Goal: Communication & Community: Answer question/provide support

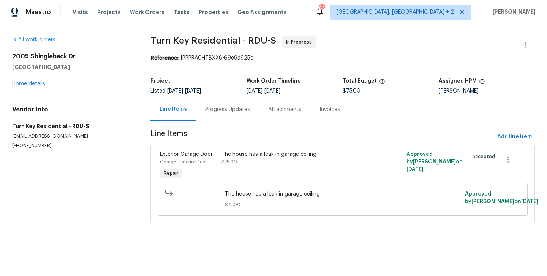
click at [250, 159] on div "The house has a leak in garage ceiling $75.00" at bounding box center [296, 158] width 150 height 15
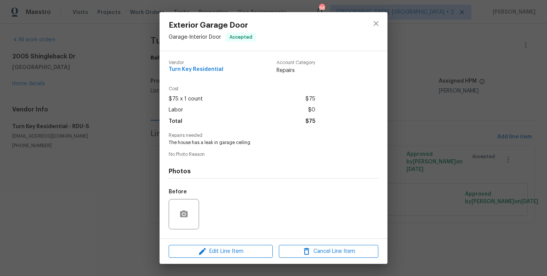
click at [103, 150] on div "Exterior Garage Door Garage - Interior Door Accepted Vendor Turn Key Residentia…" at bounding box center [273, 138] width 547 height 276
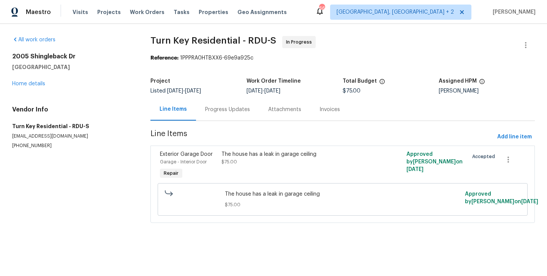
click at [216, 106] on div "Progress Updates" at bounding box center [227, 110] width 45 height 8
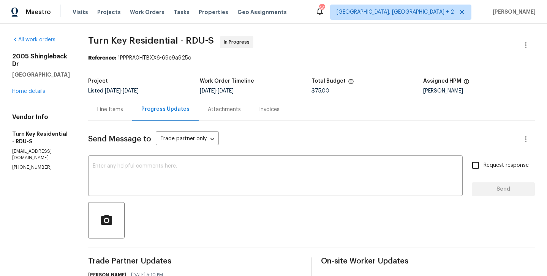
click at [119, 106] on div "Line Items" at bounding box center [110, 110] width 26 height 8
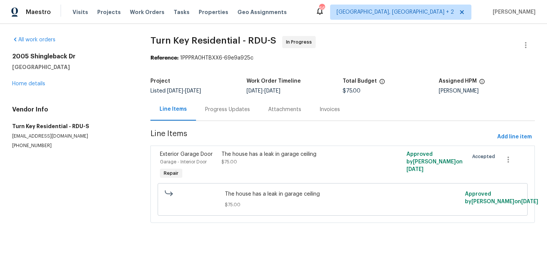
click at [246, 166] on div "The house has a leak in garage ceiling $75.00" at bounding box center [296, 165] width 154 height 35
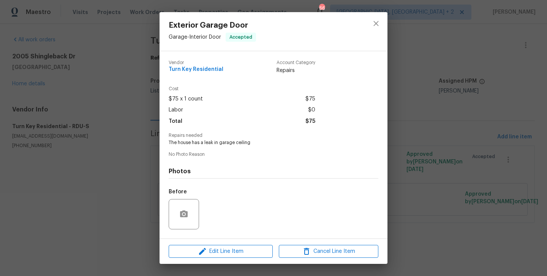
scroll to position [48, 0]
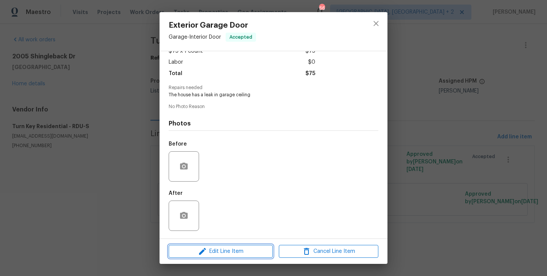
click at [215, 248] on span "Edit Line Item" at bounding box center [220, 251] width 99 height 9
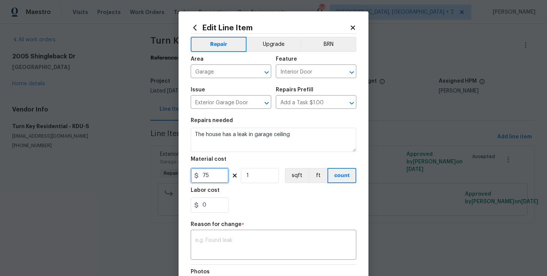
click at [206, 177] on input "75" at bounding box center [210, 175] width 38 height 15
type input "450"
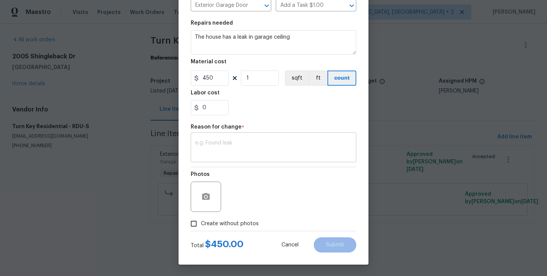
click at [259, 151] on textarea at bounding box center [273, 148] width 156 height 16
paste textarea "(BA) Updated cost per BR team approval."
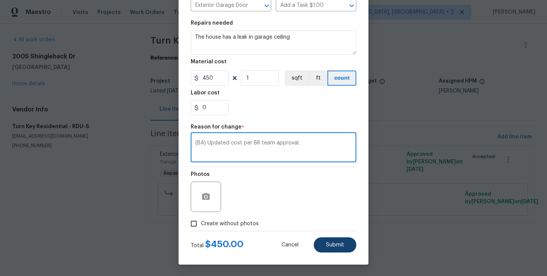
type textarea "(BA) Updated cost per BR team approval."
click at [334, 245] on span "Submit" at bounding box center [335, 246] width 18 height 6
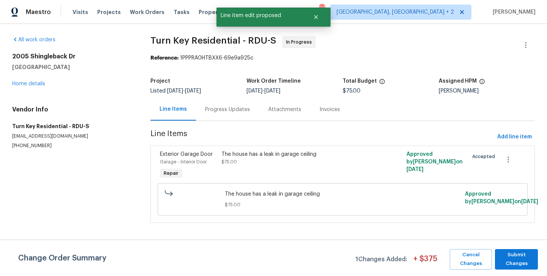
scroll to position [0, 0]
click at [502, 255] on span "Submit Changes" at bounding box center [515, 259] width 35 height 17
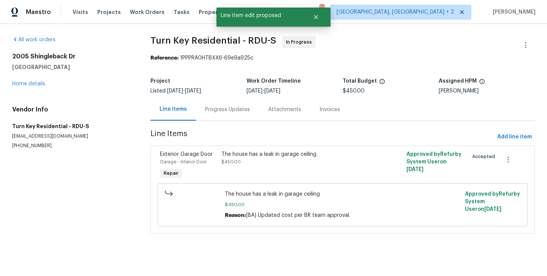
click at [218, 118] on div "Progress Updates" at bounding box center [227, 109] width 63 height 22
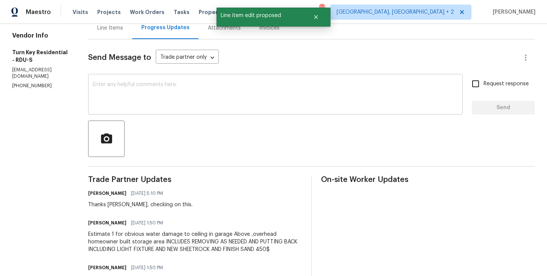
scroll to position [92, 0]
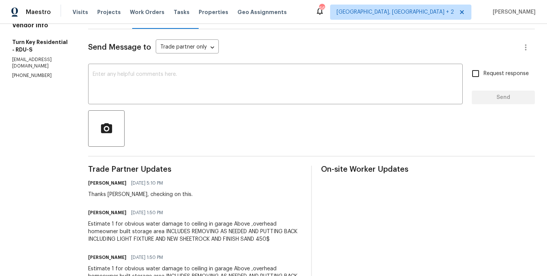
click at [133, 196] on div "Thanks Maria, checking on this." at bounding box center [140, 195] width 104 height 8
copy div "Maria"
click at [127, 104] on div "x ​" at bounding box center [275, 85] width 374 height 39
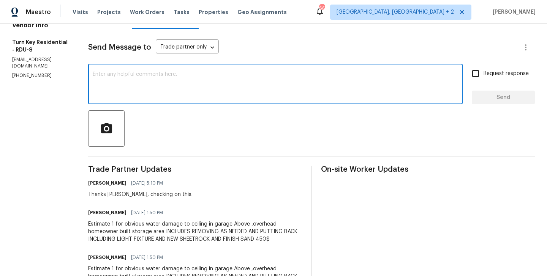
paste textarea "Maria"
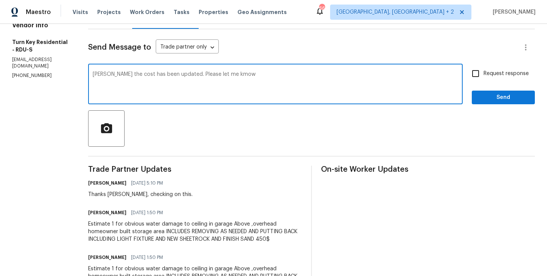
type textarea "Maria the cost has been updated. Please let me kmow"
click at [24, 73] on p "(919) 805-2596" at bounding box center [41, 76] width 58 height 6
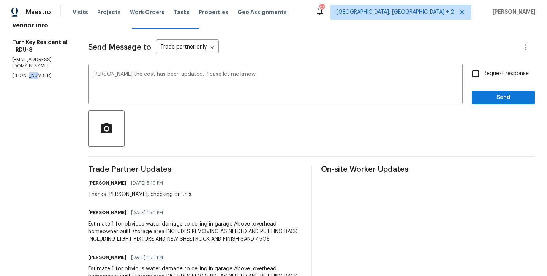
click at [24, 73] on p "(919) 805-2596" at bounding box center [41, 76] width 58 height 6
copy p "(919) 805-2596"
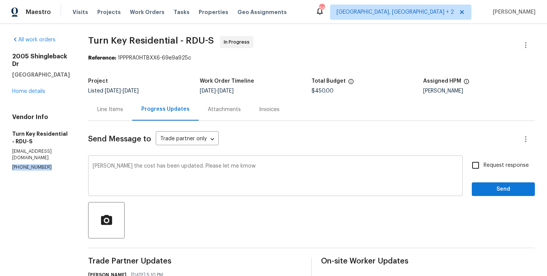
click at [166, 180] on textarea "Maria the cost has been updated. Please let me kmow" at bounding box center [275, 177] width 365 height 27
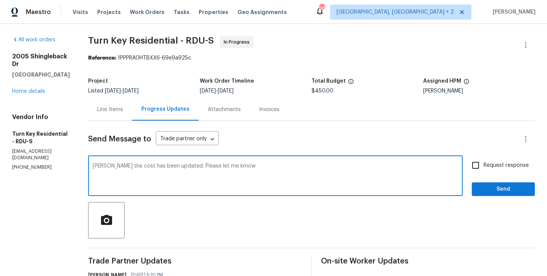
click at [123, 106] on div "Line Items" at bounding box center [110, 110] width 26 height 8
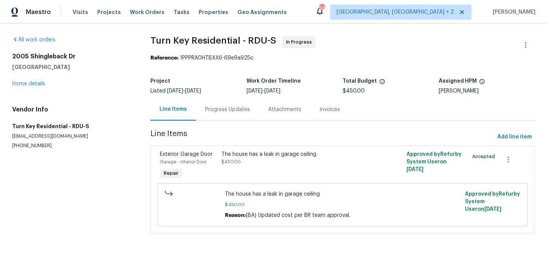
click at [231, 106] on div "Progress Updates" at bounding box center [227, 110] width 45 height 8
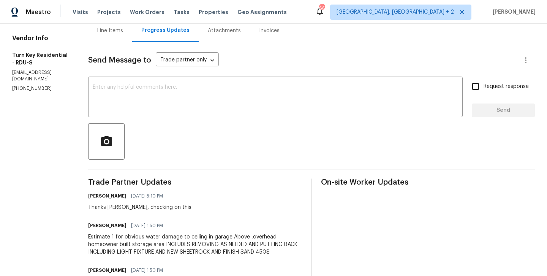
scroll to position [83, 0]
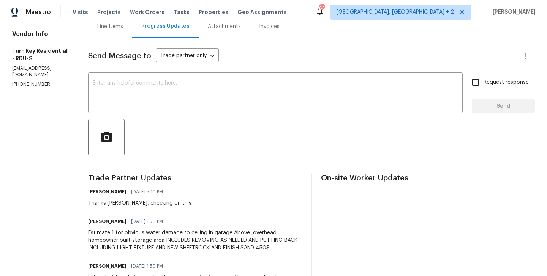
click at [137, 205] on div "Thanks Maria, checking on this." at bounding box center [140, 204] width 104 height 8
copy div "Maria"
click at [143, 93] on textarea at bounding box center [275, 93] width 365 height 27
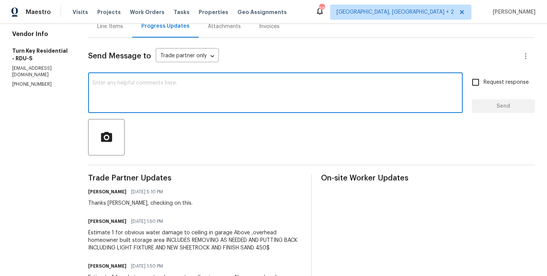
paste textarea "Maria"
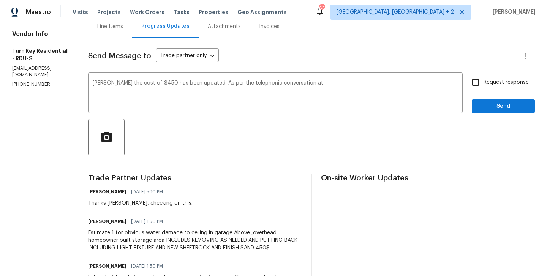
click at [27, 81] on p "(919) 805-2596" at bounding box center [41, 84] width 58 height 6
copy p "(919) 805-2596"
click at [322, 85] on textarea "Maria the cost of $450 has been updated. As per the telephonic conversation at" at bounding box center [275, 93] width 365 height 27
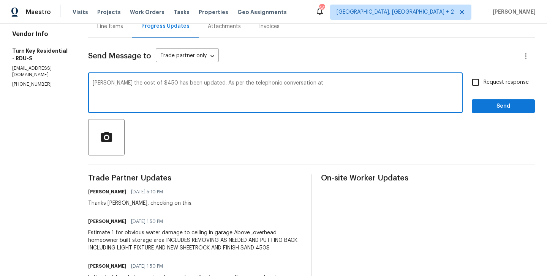
paste textarea "(919) 805-2596"
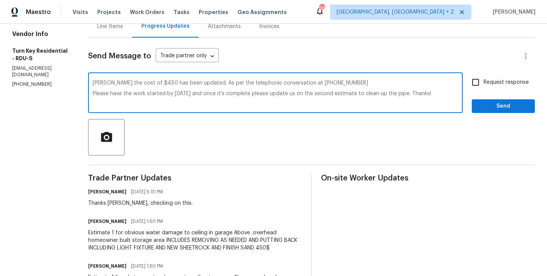
type textarea "Maria the cost of $450 has been updated. As per the telephonic conversation at …"
click at [487, 77] on label "Request response" at bounding box center [497, 82] width 61 height 16
click at [483, 77] on input "Request response" at bounding box center [475, 82] width 16 height 16
checkbox input "true"
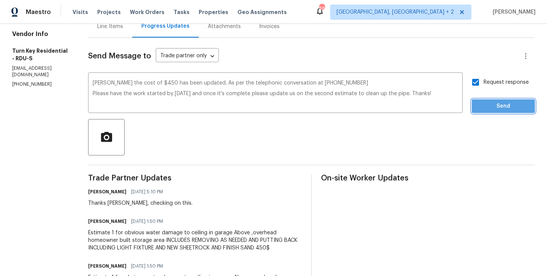
click at [488, 103] on span "Send" at bounding box center [503, 106] width 51 height 9
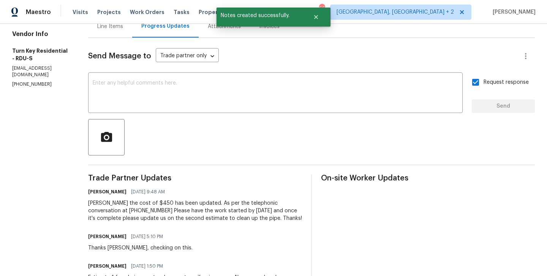
scroll to position [0, 0]
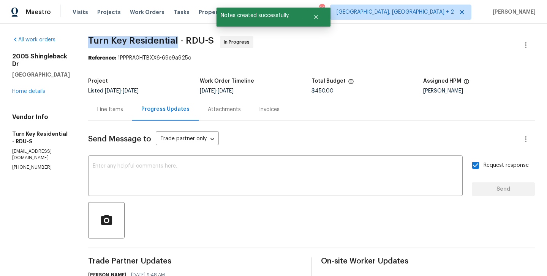
drag, startPoint x: 104, startPoint y: 39, endPoint x: 196, endPoint y: 39, distance: 92.2
copy span "Turn Key Residential"
click at [33, 89] on link "Home details" at bounding box center [28, 91] width 33 height 5
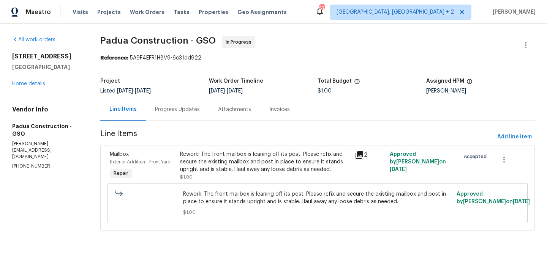
click at [221, 153] on div "Rework: The front mailbox is leaning off its post. Please refix and secure the …" at bounding box center [265, 162] width 170 height 23
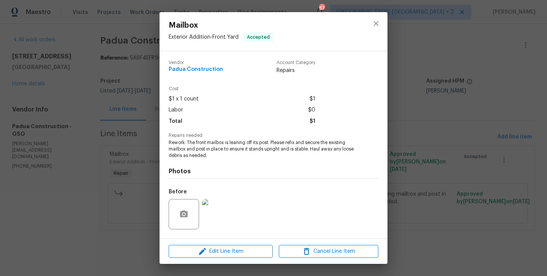
scroll to position [48, 0]
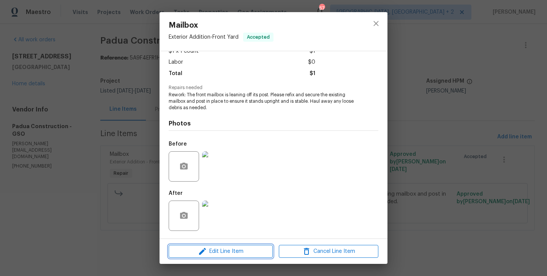
click at [213, 248] on span "Edit Line Item" at bounding box center [220, 251] width 99 height 9
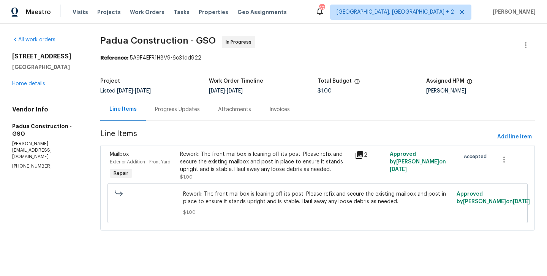
click at [140, 188] on body "Maestro Visits Projects Work Orders Tasks Properties Geo Assignments 67 Albuque…" at bounding box center [273, 126] width 547 height 252
click at [227, 168] on div "Rework: The front mailbox is leaning off its post. Please refix and secure the …" at bounding box center [265, 162] width 170 height 23
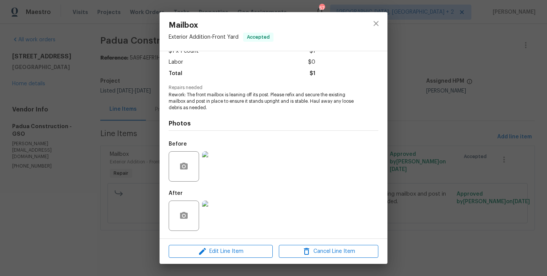
click at [221, 171] on img at bounding box center [217, 166] width 30 height 30
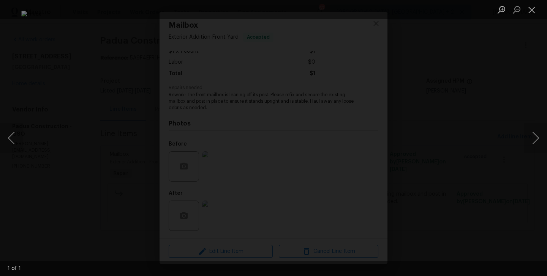
click at [467, 121] on div "Lightbox" at bounding box center [273, 138] width 547 height 276
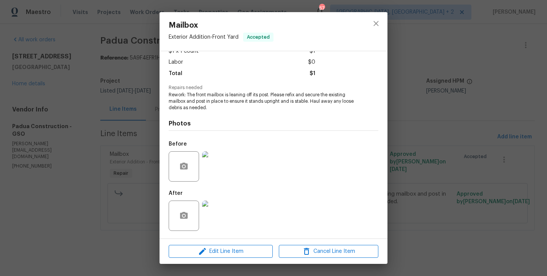
click at [213, 219] on img at bounding box center [217, 216] width 30 height 30
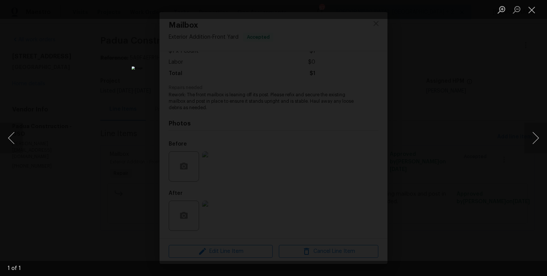
click at [427, 161] on div "Lightbox" at bounding box center [273, 138] width 547 height 276
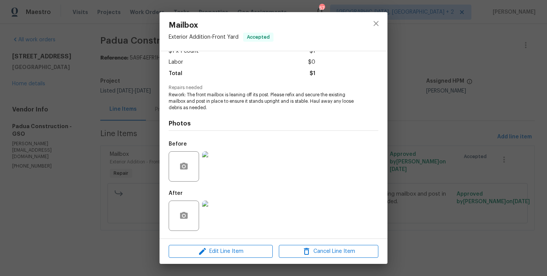
click at [214, 244] on div "Edit Line Item Cancel Line Item" at bounding box center [273, 251] width 228 height 25
click at [213, 252] on span "Edit Line Item" at bounding box center [220, 251] width 99 height 9
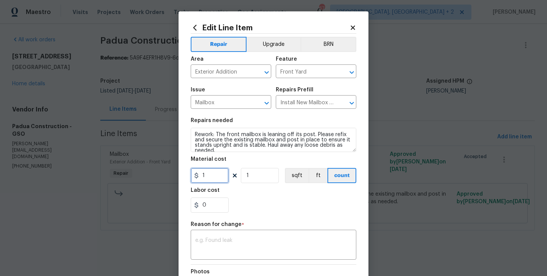
click at [212, 172] on input "1" at bounding box center [210, 175] width 38 height 15
type input "75"
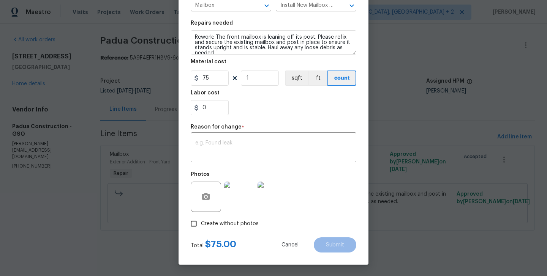
click at [251, 126] on div "Reason for change *" at bounding box center [274, 130] width 166 height 10
click at [251, 154] on textarea at bounding box center [273, 148] width 156 height 16
paste textarea "(BA) Updated cost per BR team approval."
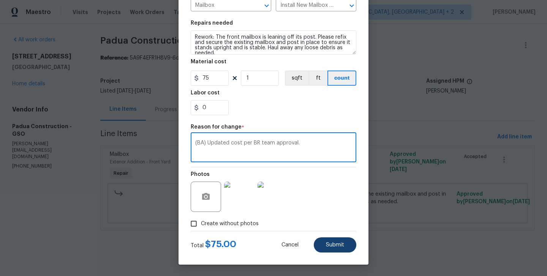
type textarea "(BA) Updated cost per BR team approval."
click at [341, 252] on button "Submit" at bounding box center [335, 245] width 43 height 15
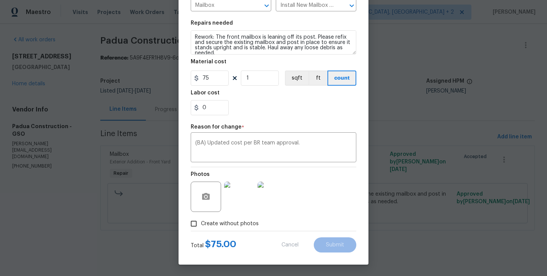
type input "1"
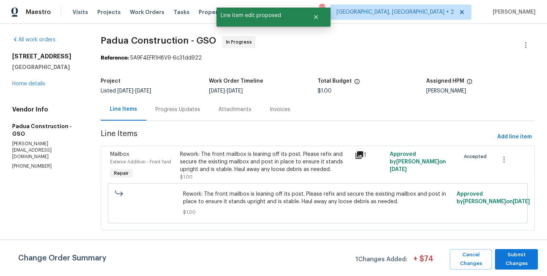
scroll to position [0, 0]
click at [518, 251] on span "Submit Changes" at bounding box center [515, 259] width 35 height 17
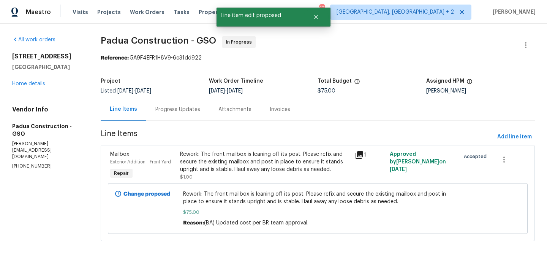
click at [186, 103] on div "Progress Updates" at bounding box center [177, 109] width 63 height 22
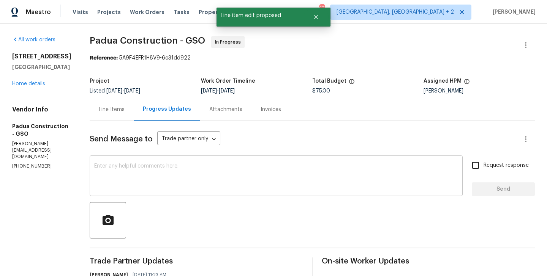
scroll to position [125, 0]
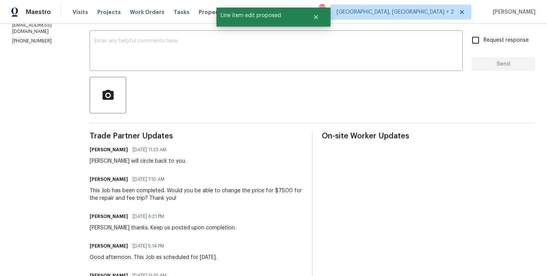
click at [90, 161] on div "Juan I will circle back to you." at bounding box center [138, 162] width 96 height 8
copy div "Juan"
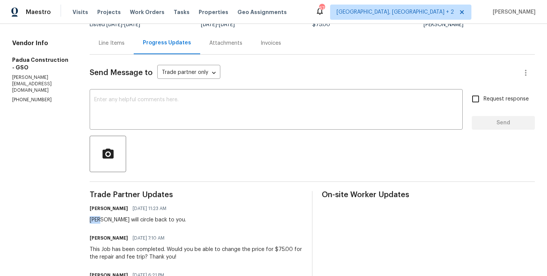
scroll to position [0, 0]
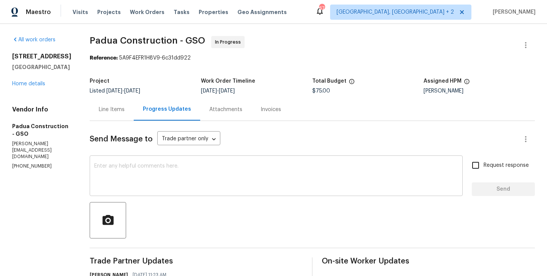
click at [145, 169] on textarea at bounding box center [276, 177] width 364 height 27
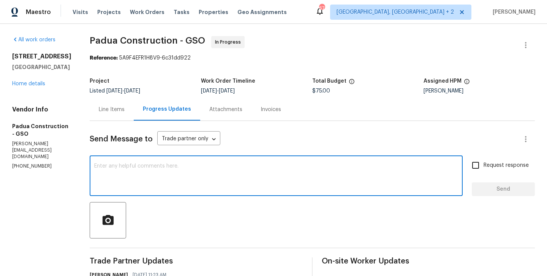
paste textarea "Juan"
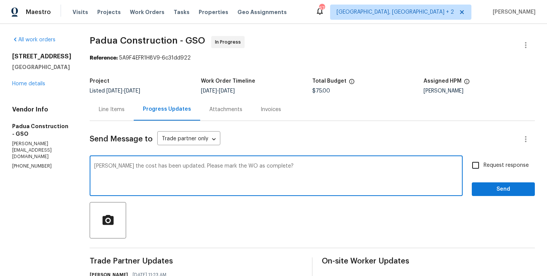
type textarea "Juan the cost has been updated. Please mark the WO as complete?"
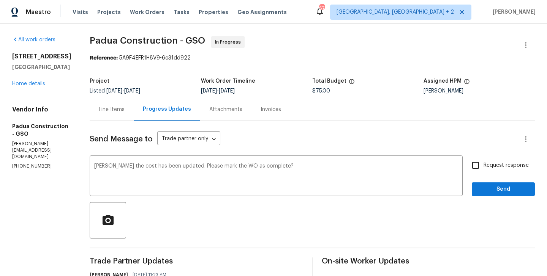
click at [464, 166] on div "Juan the cost has been updated. Please mark the WO as complete? x ​ Request res…" at bounding box center [312, 177] width 445 height 39
click at [487, 164] on span "Request response" at bounding box center [505, 166] width 45 height 8
click at [483, 164] on input "Request response" at bounding box center [475, 166] width 16 height 16
checkbox input "true"
click at [486, 185] on span "Send" at bounding box center [503, 189] width 51 height 9
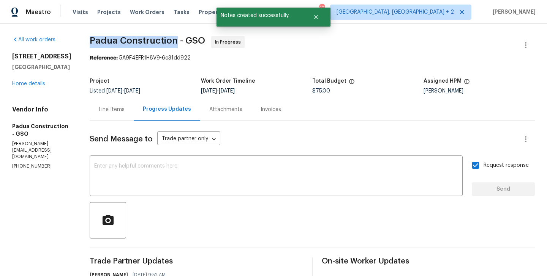
drag, startPoint x: 84, startPoint y: 42, endPoint x: 172, endPoint y: 44, distance: 88.9
copy span "Padua Construction"
click at [38, 88] on div "1606 Woodbriar Ave Greensboro, NC 27405 Home details" at bounding box center [41, 70] width 59 height 35
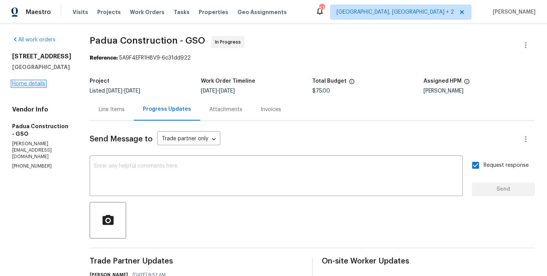
click at [33, 87] on link "Home details" at bounding box center [28, 83] width 33 height 5
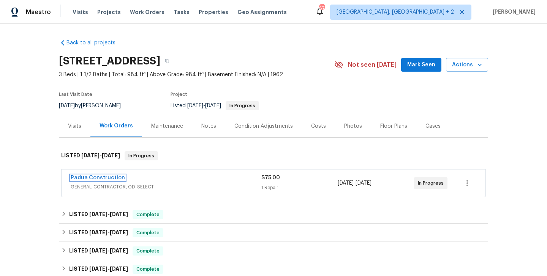
click at [94, 180] on link "Padua Construction" at bounding box center [98, 177] width 54 height 5
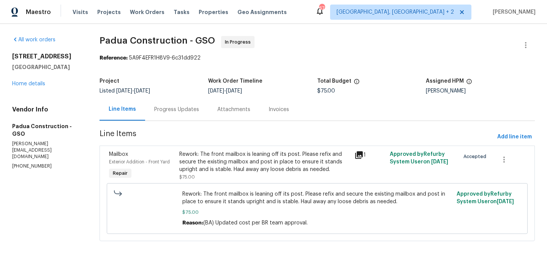
click at [38, 155] on section "All work orders 1606 Woodbriar Ave Greensboro, NC 27405 Home details Vendor Inf…" at bounding box center [46, 143] width 69 height 214
copy p "(305) 319-1110"
click at [173, 112] on div "Progress Updates" at bounding box center [176, 110] width 45 height 8
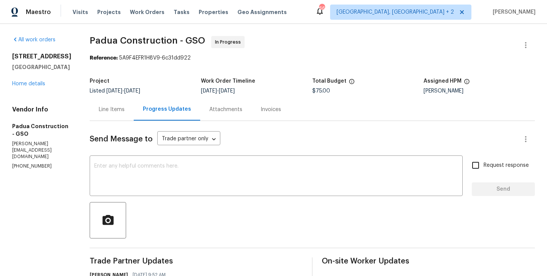
click at [40, 160] on p "juan@padcons.com" at bounding box center [41, 150] width 59 height 19
copy p "juan@padcons.com"
click at [40, 87] on link "Home details" at bounding box center [28, 83] width 33 height 5
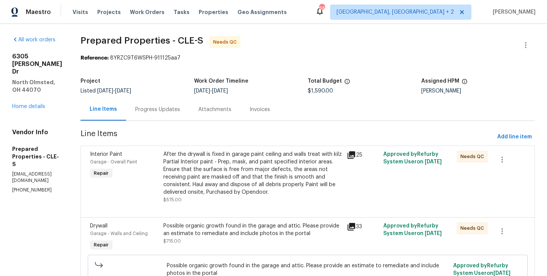
click at [189, 114] on div "Progress Updates" at bounding box center [157, 109] width 63 height 22
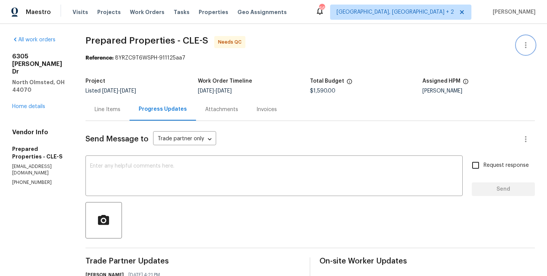
click at [528, 41] on icon "button" at bounding box center [525, 45] width 9 height 9
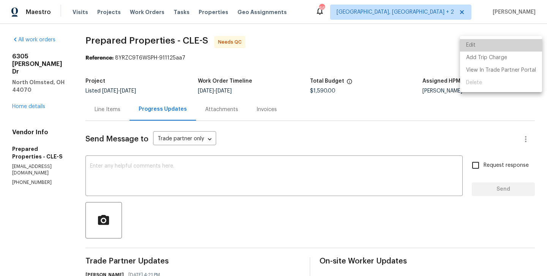
click at [510, 41] on li "Edit" at bounding box center [501, 45] width 82 height 13
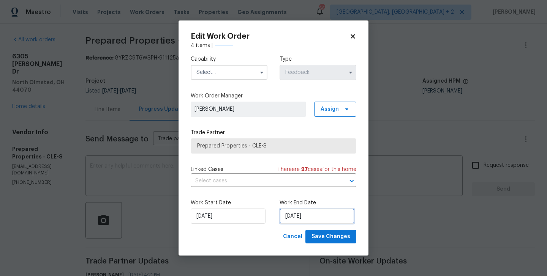
click at [312, 223] on input "19/09/2025" at bounding box center [316, 216] width 75 height 15
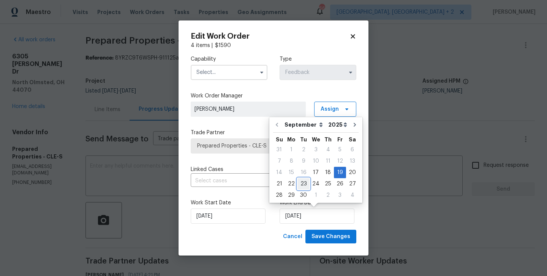
click at [301, 181] on div "23" at bounding box center [303, 184] width 12 height 11
type input "23/09/2025"
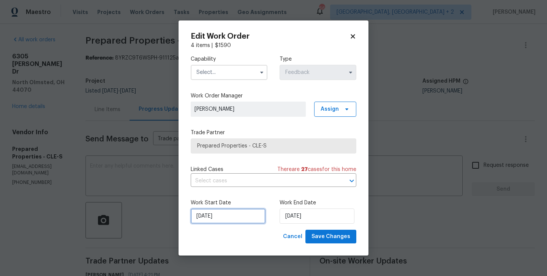
click at [238, 220] on input "17/09/2025" at bounding box center [228, 216] width 75 height 15
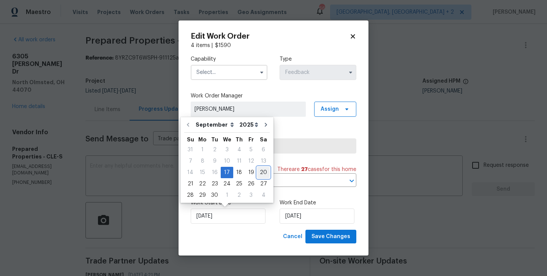
click at [258, 176] on div "20" at bounding box center [263, 172] width 13 height 11
type input "20/09/2025"
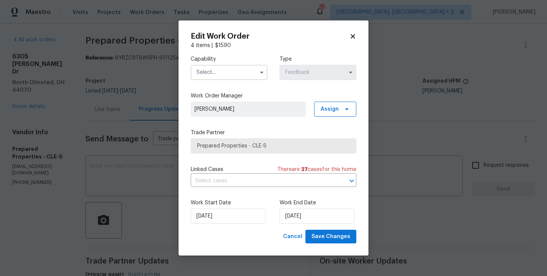
click at [214, 71] on input "text" at bounding box center [229, 72] width 77 height 15
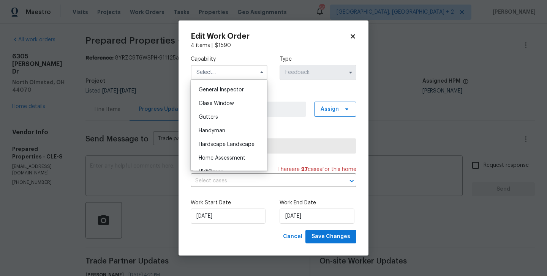
scroll to position [385, 0]
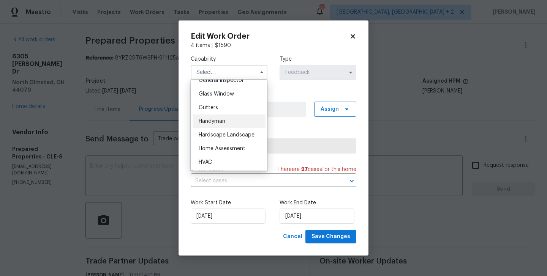
click at [219, 124] on div "Handyman" at bounding box center [228, 122] width 73 height 14
type input "Handyman"
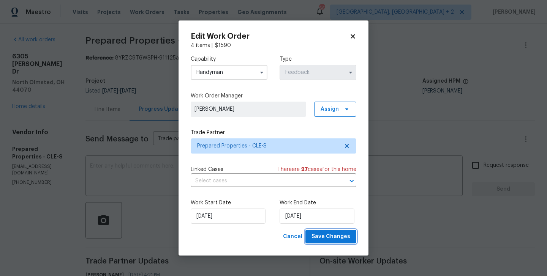
click at [321, 236] on span "Save Changes" at bounding box center [330, 236] width 39 height 9
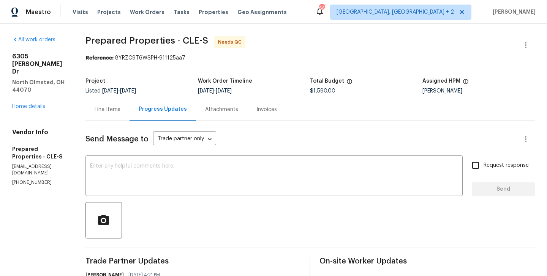
click at [129, 118] on div "Line Items" at bounding box center [107, 109] width 44 height 22
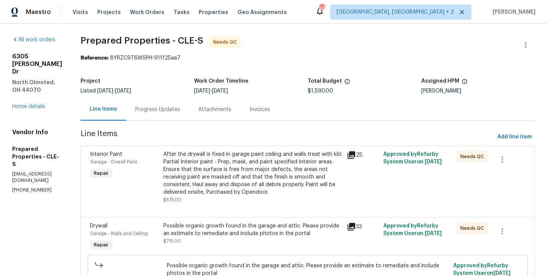
click at [245, 162] on div "After the drywall is fixed in garage paint ceiling and walls treat with kilz Pa…" at bounding box center [252, 174] width 179 height 46
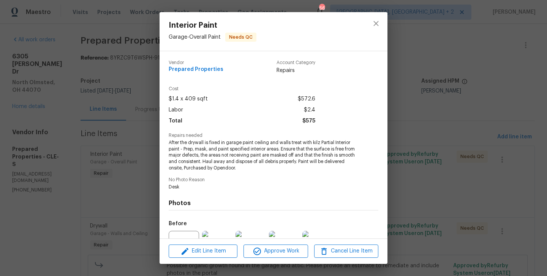
scroll to position [79, 0]
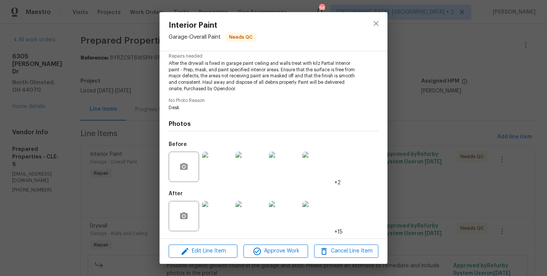
click at [215, 168] on img at bounding box center [217, 167] width 30 height 30
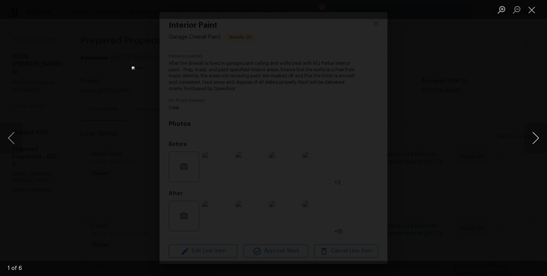
click at [535, 142] on button "Next image" at bounding box center [535, 138] width 23 height 30
click at [456, 136] on div "Lightbox" at bounding box center [273, 138] width 547 height 276
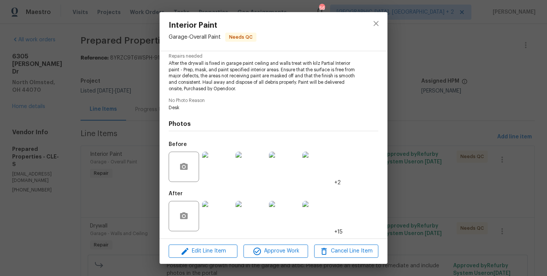
click at [206, 210] on img at bounding box center [217, 216] width 30 height 30
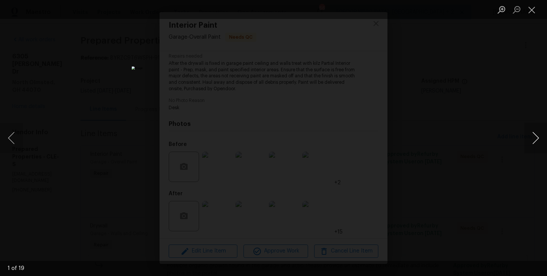
click at [536, 139] on button "Next image" at bounding box center [535, 138] width 23 height 30
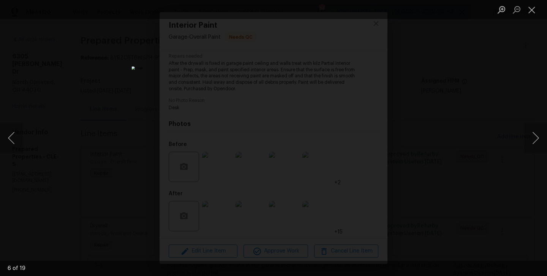
click at [464, 190] on div "Lightbox" at bounding box center [273, 138] width 547 height 276
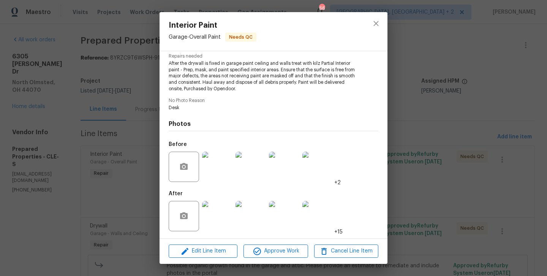
click at [441, 188] on div "Interior Paint Garage - Overall Paint Needs QC Vendor Prepared Properties Accou…" at bounding box center [273, 138] width 547 height 276
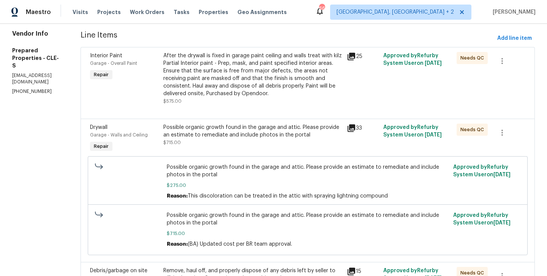
scroll to position [109, 0]
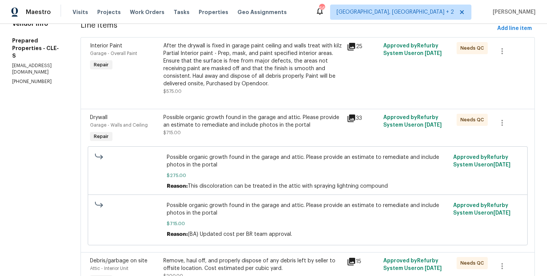
click at [293, 131] on div "Possible organic growth found in the garage and attic. Please provide an estima…" at bounding box center [252, 125] width 179 height 23
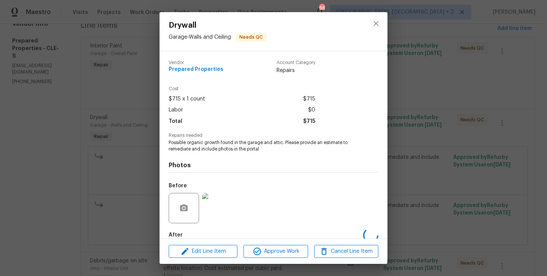
scroll to position [42, 0]
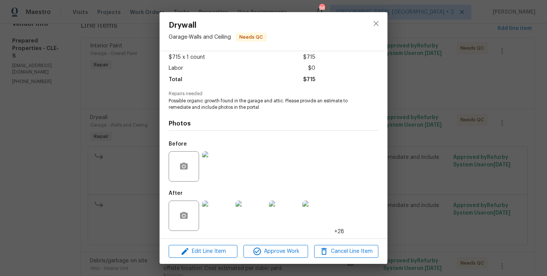
click at [216, 211] on img at bounding box center [217, 216] width 30 height 30
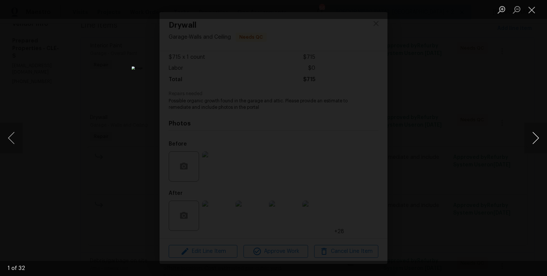
click at [532, 138] on button "Next image" at bounding box center [535, 138] width 23 height 30
click at [535, 137] on button "Next image" at bounding box center [535, 138] width 23 height 30
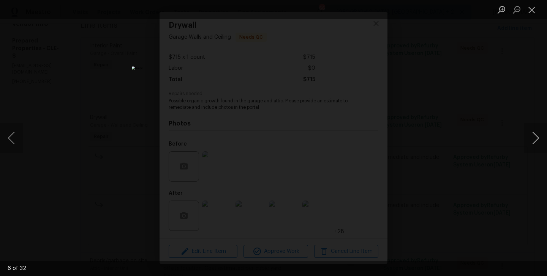
click at [535, 137] on button "Next image" at bounding box center [535, 138] width 23 height 30
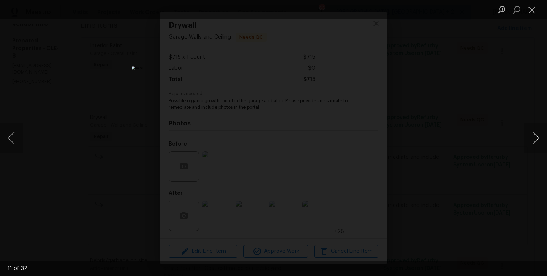
click at [535, 137] on button "Next image" at bounding box center [535, 138] width 23 height 30
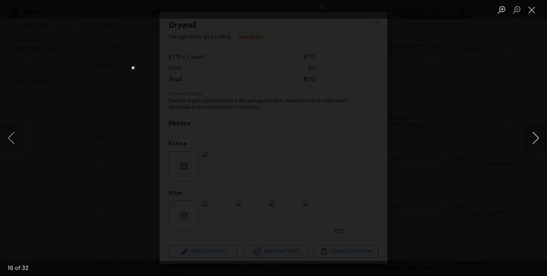
click at [535, 137] on button "Next image" at bounding box center [535, 138] width 23 height 30
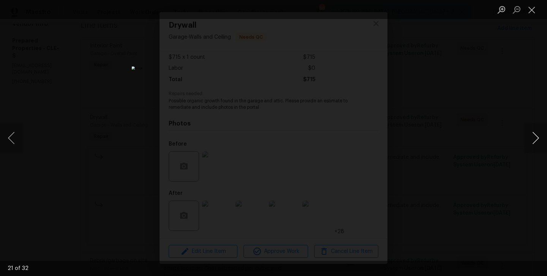
click at [535, 137] on button "Next image" at bounding box center [535, 138] width 23 height 30
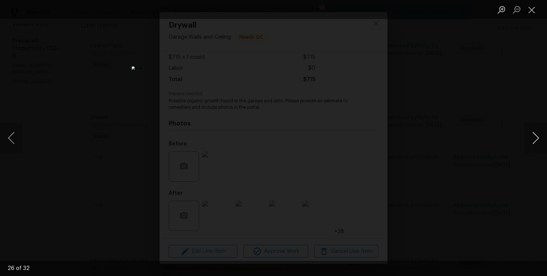
click at [535, 137] on button "Next image" at bounding box center [535, 138] width 23 height 30
click at [509, 137] on div "Lightbox" at bounding box center [273, 138] width 547 height 276
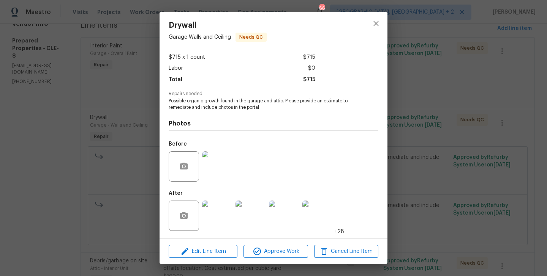
click at [509, 137] on div "Drywall Garage - Walls and Ceiling Needs QC Vendor Prepared Properties Account …" at bounding box center [273, 138] width 547 height 276
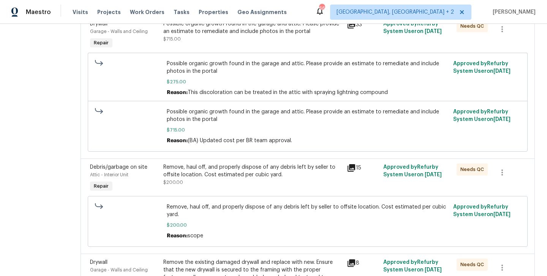
scroll to position [267, 0]
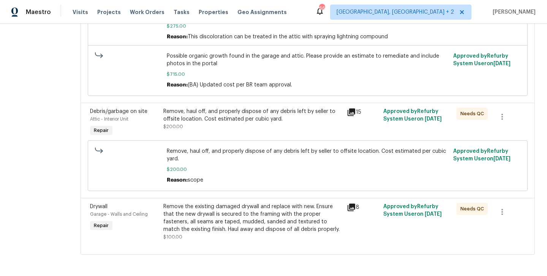
click at [279, 119] on div "Remove, haul off, and properly dispose of any debris left by seller to offsite …" at bounding box center [252, 119] width 179 height 23
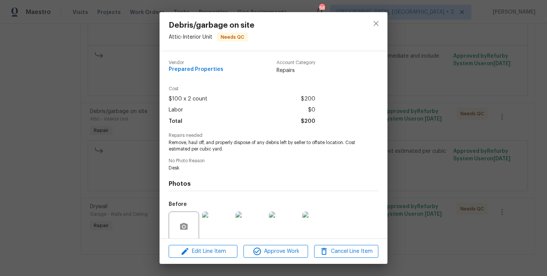
scroll to position [60, 0]
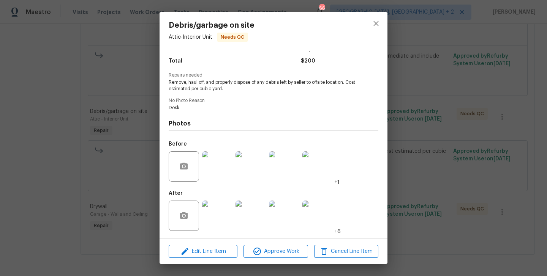
click at [216, 219] on img at bounding box center [217, 216] width 30 height 30
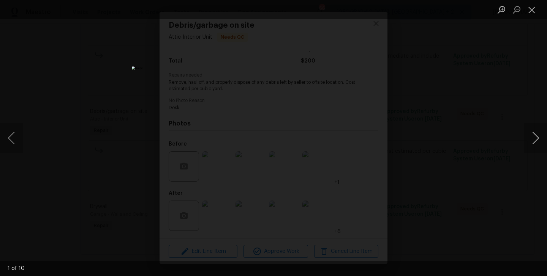
click at [537, 138] on button "Next image" at bounding box center [535, 138] width 23 height 30
click at [536, 138] on button "Next image" at bounding box center [535, 138] width 23 height 30
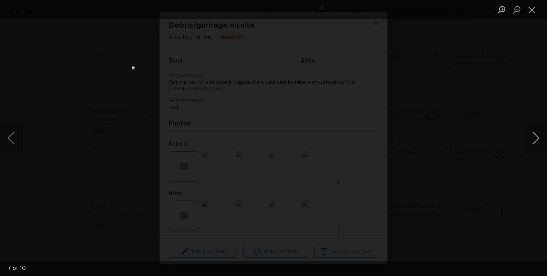
click at [536, 138] on button "Next image" at bounding box center [535, 138] width 23 height 30
click at [480, 152] on div "Lightbox" at bounding box center [273, 138] width 547 height 276
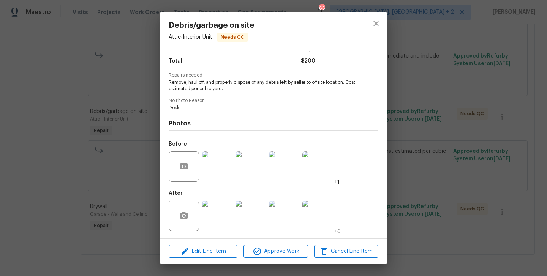
click at [480, 152] on div "Debris/garbage on site Attic - Interior Unit Needs QC Vendor Prepared Propertie…" at bounding box center [273, 138] width 547 height 276
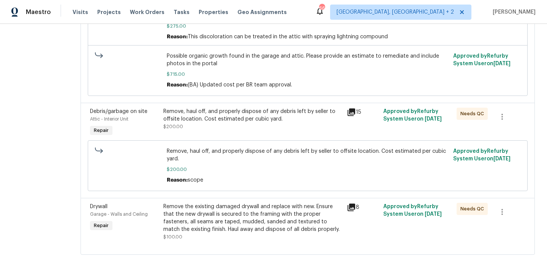
click at [255, 216] on div "Remove the existing damaged drywall and replace with new. Ensure that the new d…" at bounding box center [252, 218] width 179 height 30
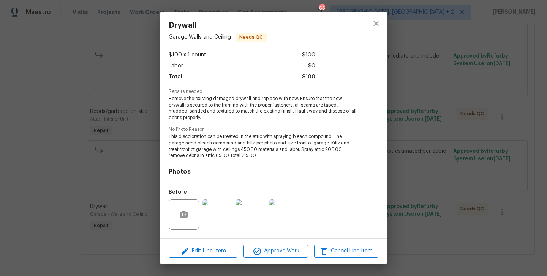
scroll to position [38, 0]
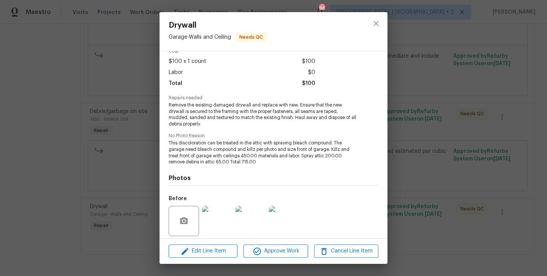
click at [114, 134] on div "Drywall Garage - Walls and Ceiling Needs QC Vendor Prepared Properties Account …" at bounding box center [273, 138] width 547 height 276
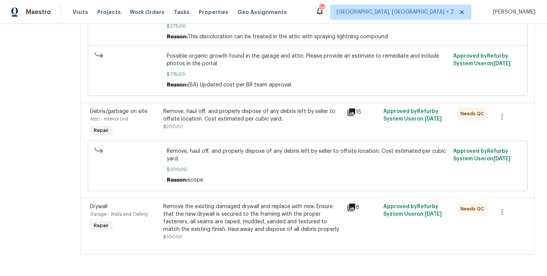
click at [232, 210] on div "Remove the existing damaged drywall and replace with new. Ensure that the new d…" at bounding box center [252, 218] width 179 height 30
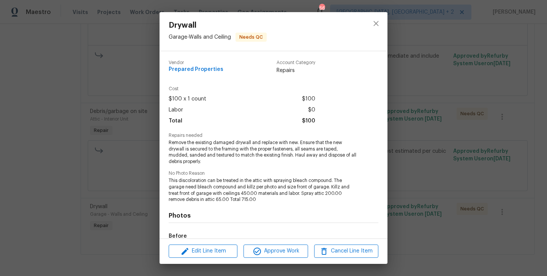
scroll to position [92, 0]
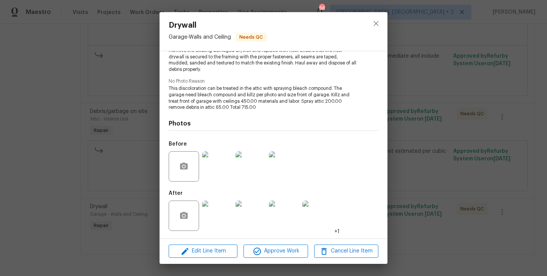
click at [127, 188] on div "Drywall Garage - Walls and Ceiling Needs QC Vendor Prepared Properties Account …" at bounding box center [273, 138] width 547 height 276
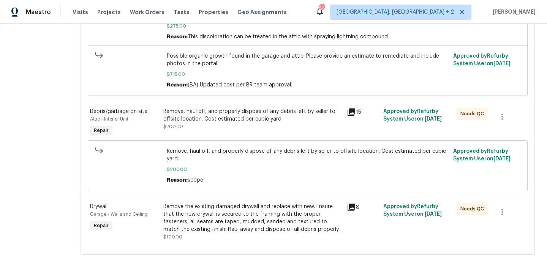
click at [238, 212] on div "Remove the existing damaged drywall and replace with new. Ensure that the new d…" at bounding box center [252, 218] width 179 height 30
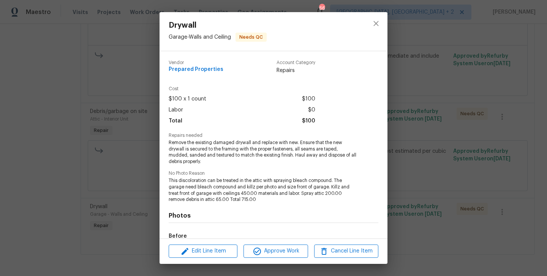
click at [238, 212] on h4 "Photos" at bounding box center [274, 216] width 210 height 8
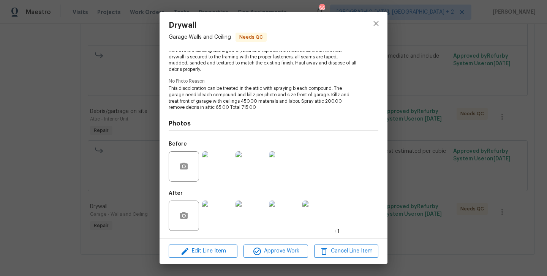
click at [218, 219] on img at bounding box center [217, 216] width 30 height 30
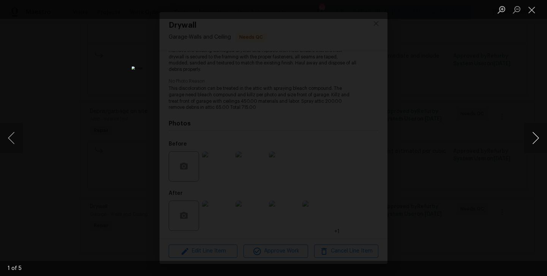
click at [531, 141] on button "Next image" at bounding box center [535, 138] width 23 height 30
click at [530, 141] on button "Next image" at bounding box center [535, 138] width 23 height 30
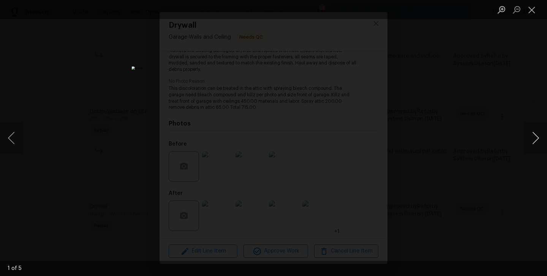
click at [530, 141] on button "Next image" at bounding box center [535, 138] width 23 height 30
click at [435, 153] on div "Lightbox" at bounding box center [273, 138] width 547 height 276
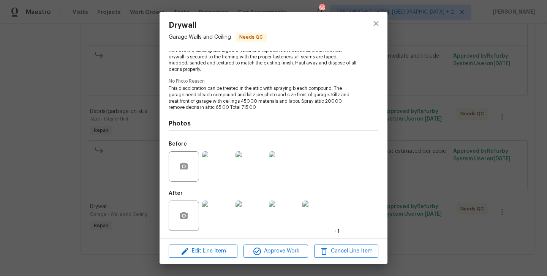
click at [435, 153] on div "Drywall Garage - Walls and Ceiling Needs QC Vendor Prepared Properties Account …" at bounding box center [273, 138] width 547 height 276
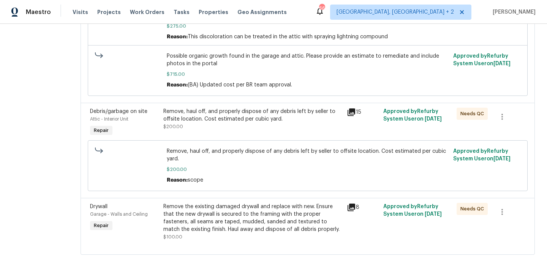
scroll to position [0, 0]
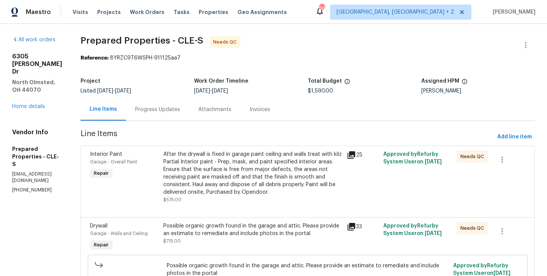
click at [186, 121] on div "Progress Updates" at bounding box center [157, 109] width 63 height 22
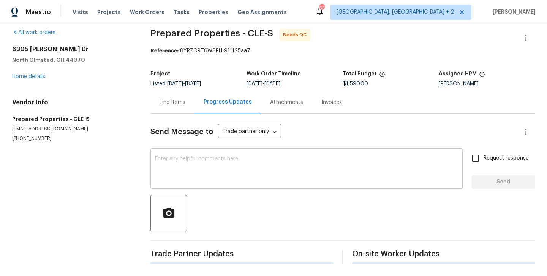
scroll to position [81, 0]
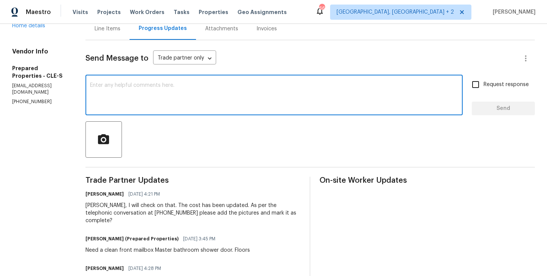
click at [156, 87] on textarea at bounding box center [274, 96] width 368 height 27
type textarea "WO approved. Thanks!"
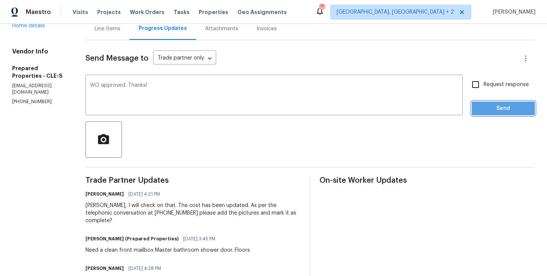
click at [497, 114] on button "Send" at bounding box center [502, 109] width 63 height 14
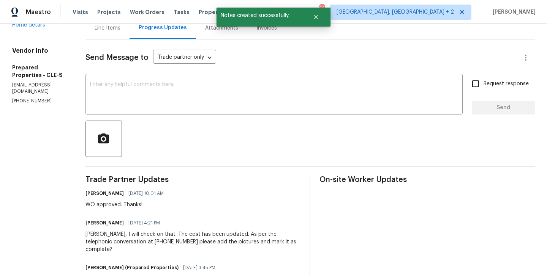
scroll to position [0, 0]
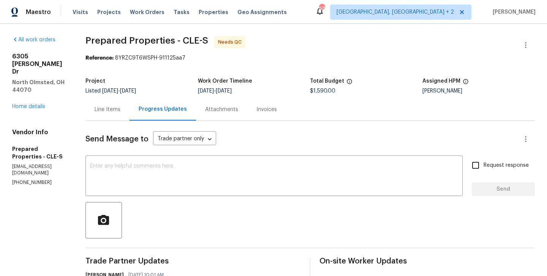
click at [129, 105] on div "Line Items" at bounding box center [107, 109] width 44 height 22
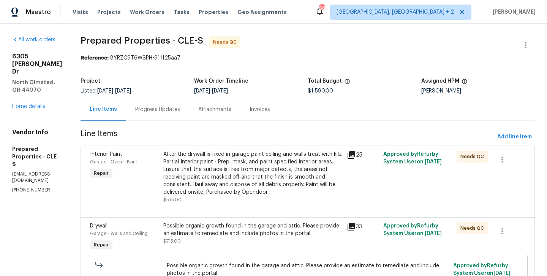
click at [251, 162] on div "After the drywall is fixed in garage paint ceiling and walls treat with kilz Pa…" at bounding box center [252, 174] width 179 height 46
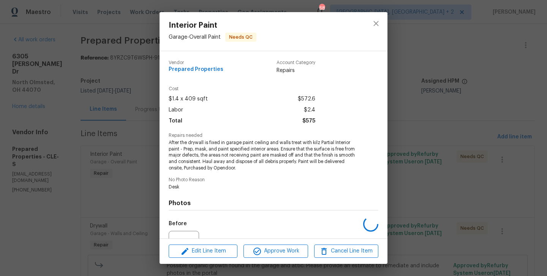
scroll to position [79, 0]
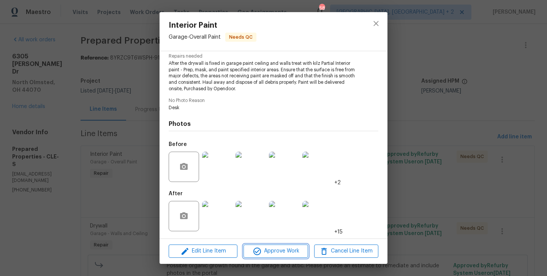
click at [266, 253] on span "Approve Work" at bounding box center [276, 251] width 60 height 9
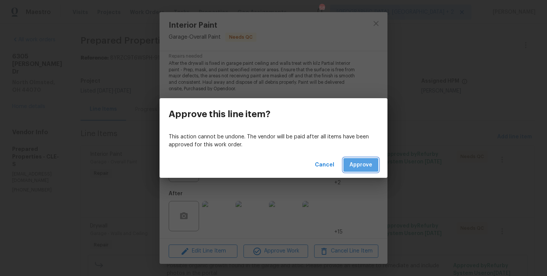
click at [368, 171] on button "Approve" at bounding box center [360, 165] width 35 height 14
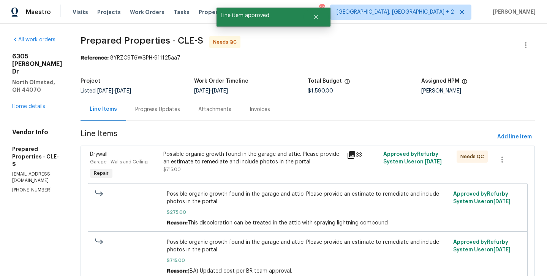
click at [254, 162] on div "Possible organic growth found in the garage and attic. Please provide an estima…" at bounding box center [252, 158] width 179 height 15
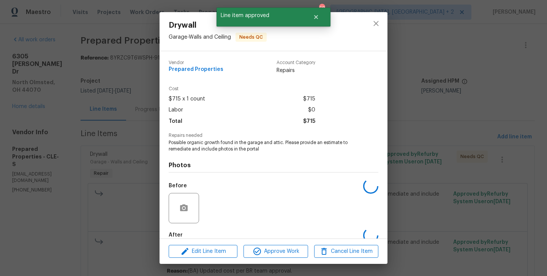
scroll to position [42, 0]
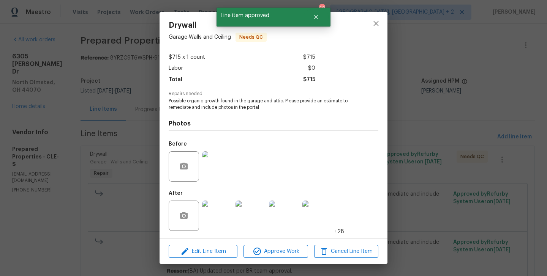
click at [262, 260] on div "Edit Line Item Approve Work Cancel Line Item" at bounding box center [273, 251] width 228 height 25
click at [262, 257] on button "Approve Work" at bounding box center [275, 251] width 64 height 13
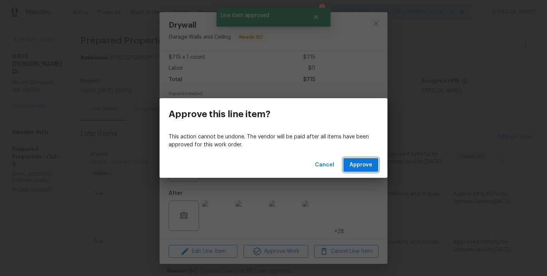
click at [358, 169] on span "Approve" at bounding box center [360, 165] width 23 height 9
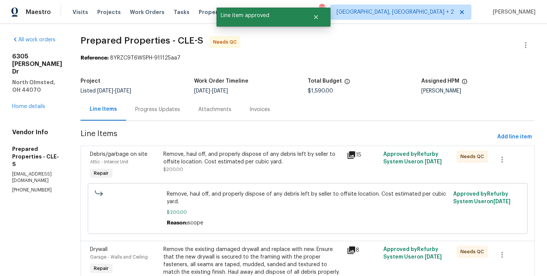
click at [278, 162] on div "Remove, haul off, and properly dispose of any debris left by seller to offsite …" at bounding box center [252, 158] width 179 height 15
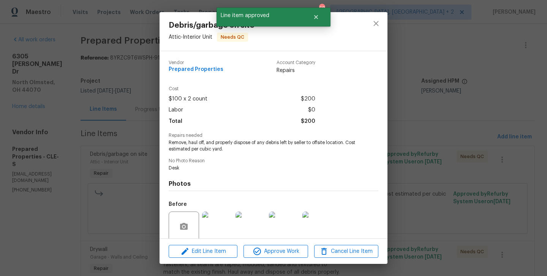
scroll to position [60, 0]
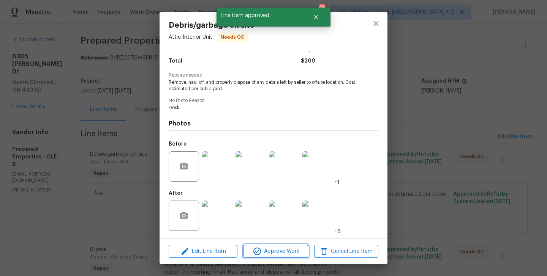
click at [263, 249] on span "Approve Work" at bounding box center [276, 251] width 60 height 9
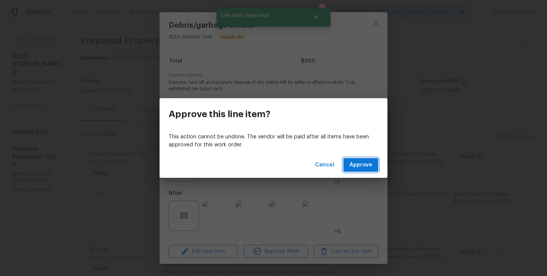
click at [351, 168] on span "Approve" at bounding box center [360, 165] width 23 height 9
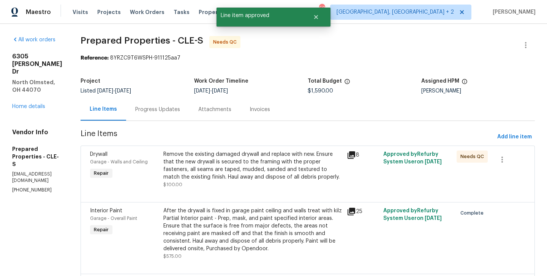
click at [273, 165] on div "Remove the existing damaged drywall and replace with new. Ensure that the new d…" at bounding box center [252, 166] width 179 height 30
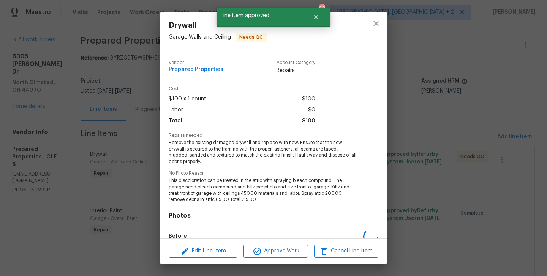
scroll to position [92, 0]
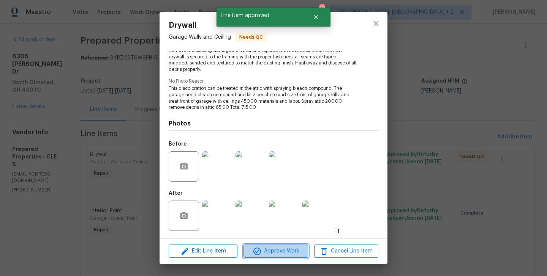
click at [272, 257] on button "Approve Work" at bounding box center [275, 251] width 64 height 13
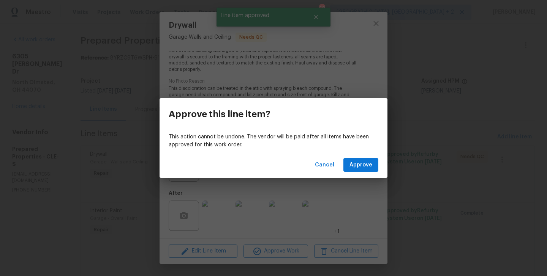
click at [382, 161] on div "Cancel Approve" at bounding box center [273, 165] width 228 height 26
click at [364, 161] on span "Approve" at bounding box center [360, 165] width 23 height 9
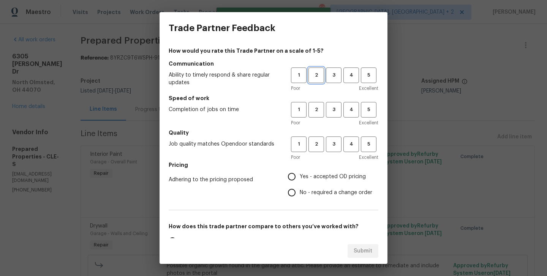
click at [314, 75] on span "2" at bounding box center [316, 75] width 14 height 9
click at [316, 109] on span "2" at bounding box center [316, 110] width 14 height 9
click at [316, 137] on button "2" at bounding box center [316, 145] width 16 height 16
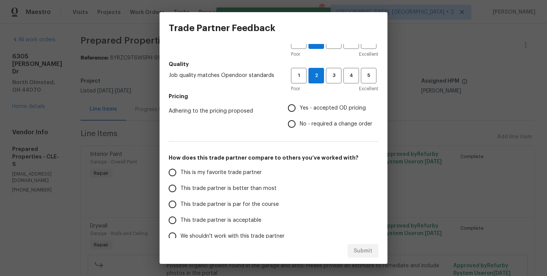
click at [311, 128] on span "No - required a change order" at bounding box center [336, 124] width 73 height 8
click at [300, 128] on input "No - required a change order" at bounding box center [292, 124] width 16 height 16
radio input "true"
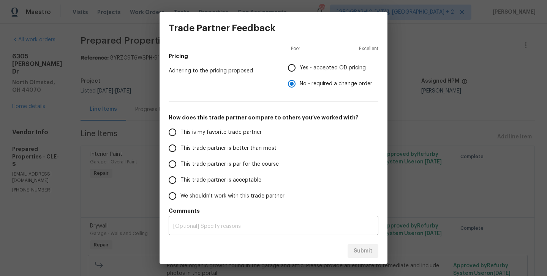
scroll to position [0, 0]
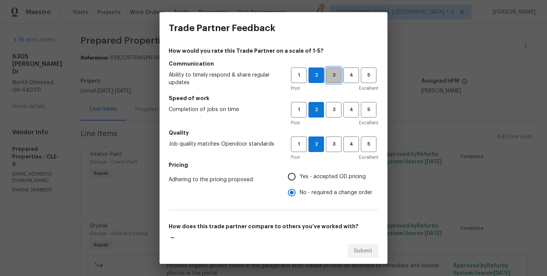
click at [331, 77] on span "3" at bounding box center [333, 75] width 14 height 9
click at [332, 104] on button "3" at bounding box center [334, 110] width 16 height 16
click at [332, 137] on button "3" at bounding box center [334, 145] width 16 height 16
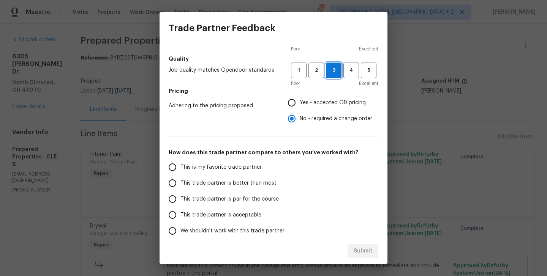
scroll to position [81, 0]
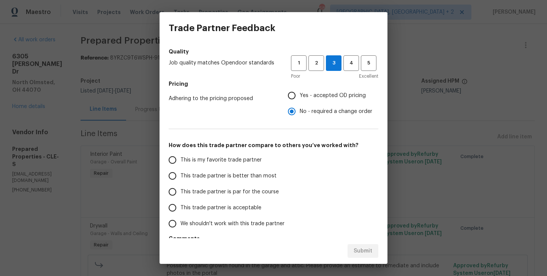
click at [247, 176] on span "This trade partner is better than most" at bounding box center [228, 176] width 96 height 8
click at [180, 176] on input "This trade partner is better than most" at bounding box center [172, 176] width 16 height 16
click at [350, 244] on button "Submit" at bounding box center [362, 251] width 31 height 14
radio input "true"
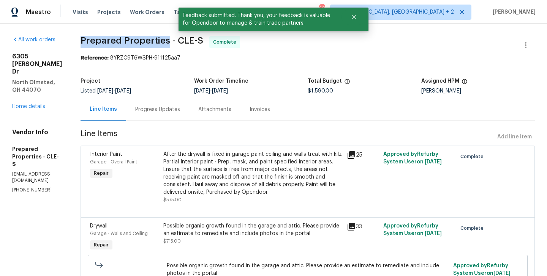
drag, startPoint x: 98, startPoint y: 39, endPoint x: 190, endPoint y: 41, distance: 92.3
click at [190, 41] on div "All work orders 6305 Christman Dr North Olmsted, OH 44070 Home details Vendor I…" at bounding box center [273, 279] width 547 height 511
copy span "Prepared Properties"
click at [38, 104] on link "Home details" at bounding box center [28, 106] width 33 height 5
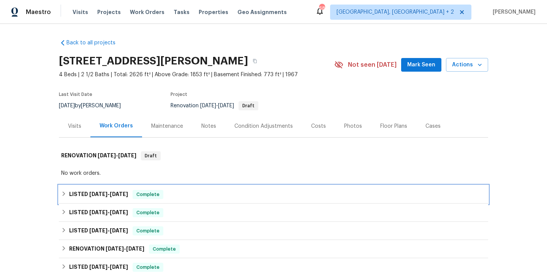
click at [156, 189] on div "LISTED 9/17/25 - 9/23/25 Complete" at bounding box center [273, 195] width 429 height 18
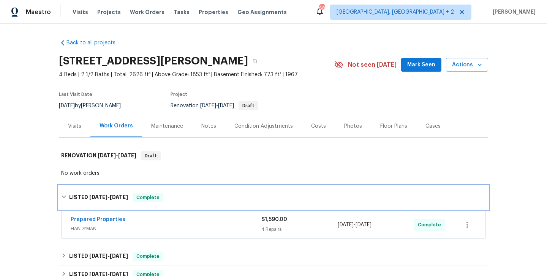
click at [156, 189] on div "LISTED 9/17/25 - 9/23/25 Complete" at bounding box center [273, 198] width 429 height 24
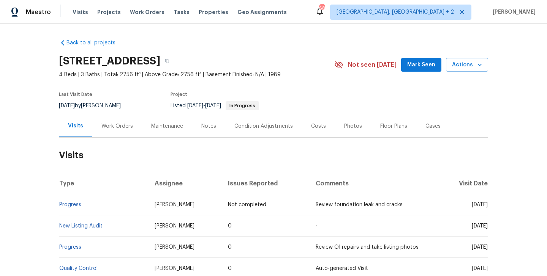
click at [108, 133] on div "Work Orders" at bounding box center [117, 126] width 50 height 22
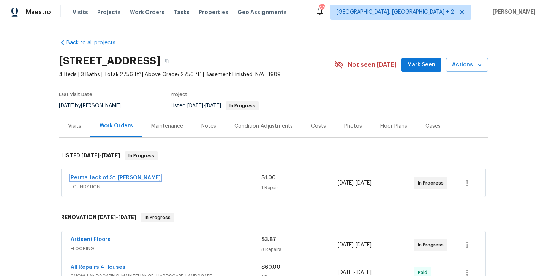
click at [121, 177] on link "Perma Jack of St. [PERSON_NAME]" at bounding box center [116, 177] width 90 height 5
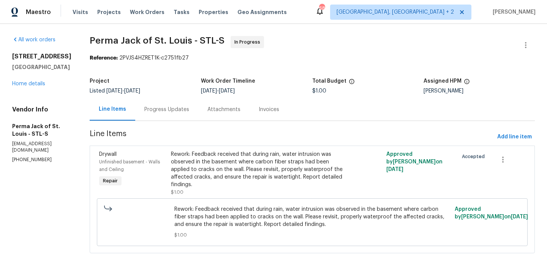
click at [165, 99] on div "Progress Updates" at bounding box center [166, 109] width 63 height 22
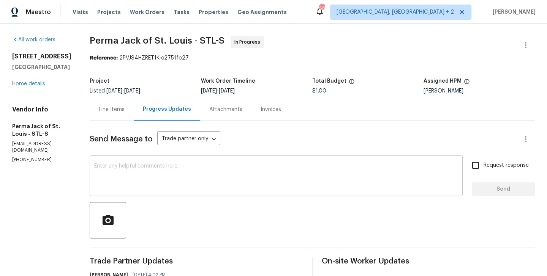
click at [160, 193] on div "x ​" at bounding box center [276, 177] width 373 height 39
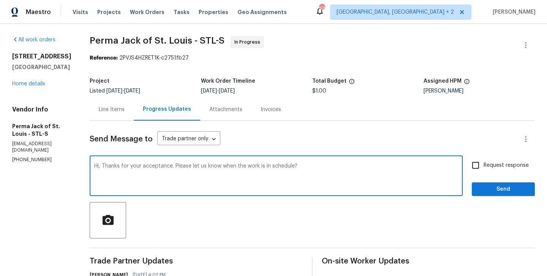
type textarea "Hi, Thanks for your acceptance. Please let us know when the work is in schedule?"
click at [501, 165] on span "Request response" at bounding box center [505, 166] width 45 height 8
click at [483, 165] on input "Request response" at bounding box center [475, 166] width 16 height 16
checkbox input "true"
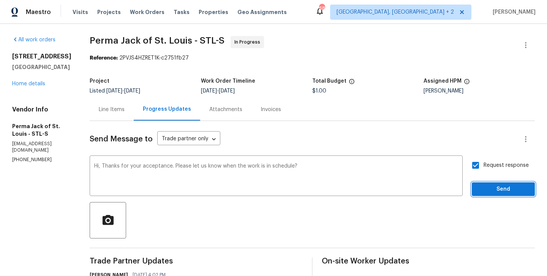
click at [489, 188] on span "Send" at bounding box center [503, 189] width 51 height 9
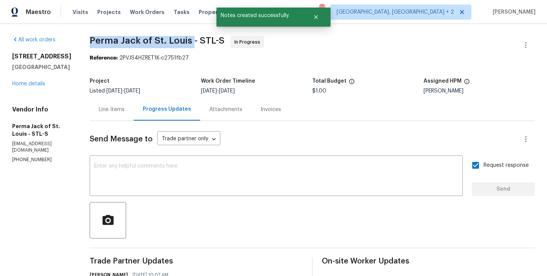
drag, startPoint x: 85, startPoint y: 45, endPoint x: 188, endPoint y: 45, distance: 102.9
click at [188, 45] on div "All work orders [STREET_ADDRESS] Home details Vendor Info Perma Jack of [GEOGRA…" at bounding box center [273, 224] width 547 height 400
copy span "Perma Jack of St. [PERSON_NAME]"
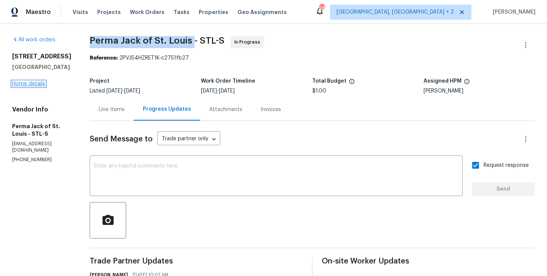
click at [33, 87] on link "Home details" at bounding box center [28, 83] width 33 height 5
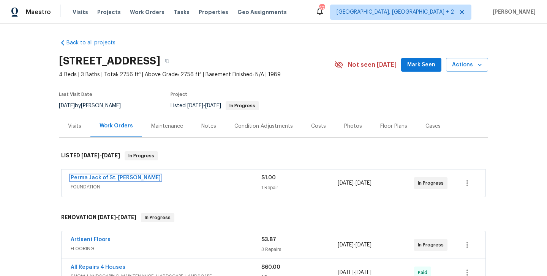
click at [106, 177] on link "Perma Jack of St. Louis" at bounding box center [116, 177] width 90 height 5
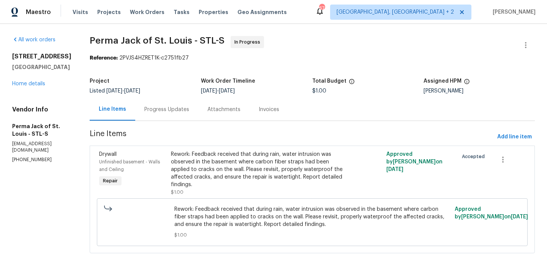
click at [32, 161] on p "(636) 225-2553" at bounding box center [41, 160] width 59 height 6
copy p "(636) 225-2553"
drag, startPoint x: 69, startPoint y: 77, endPoint x: 10, endPoint y: 46, distance: 67.1
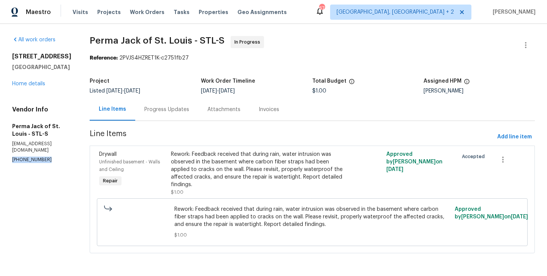
click at [10, 46] on div "All work orders 2381 Gross Point Ln Wildwood, MO 63011 Home details Vendor Info…" at bounding box center [273, 149] width 547 height 251
copy div "2381 Gross Point Ln Wildwood, MO 63011"
click at [155, 104] on div "Progress Updates" at bounding box center [166, 109] width 63 height 22
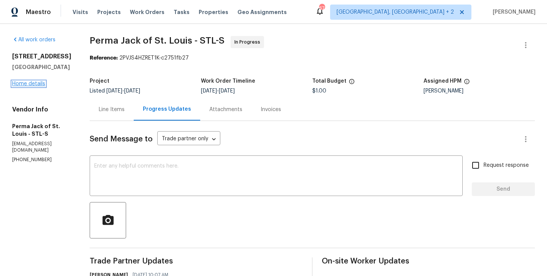
click at [36, 87] on link "Home details" at bounding box center [28, 83] width 33 height 5
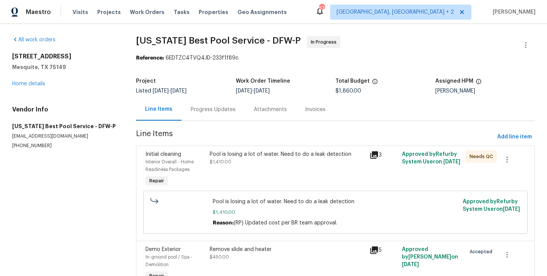
click at [210, 116] on div "Progress Updates" at bounding box center [212, 109] width 63 height 22
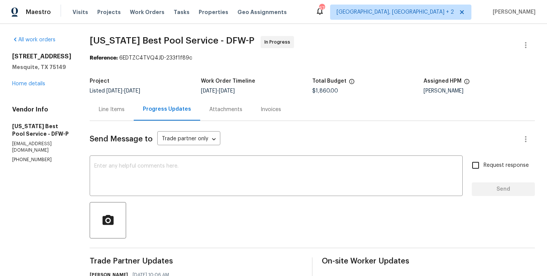
click at [33, 159] on p "(469) 531-1922" at bounding box center [41, 160] width 59 height 6
copy p "(469) 531-1922"
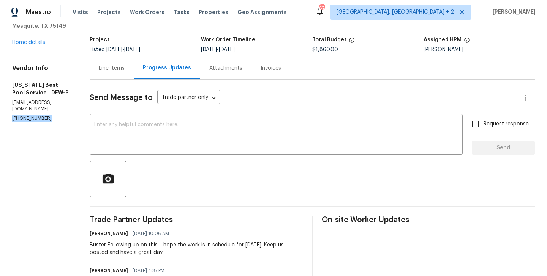
scroll to position [44, 0]
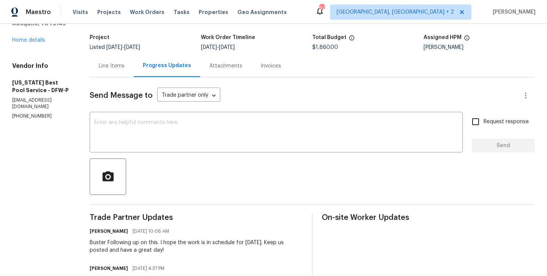
click at [109, 66] on div "Line Items" at bounding box center [112, 66] width 26 height 8
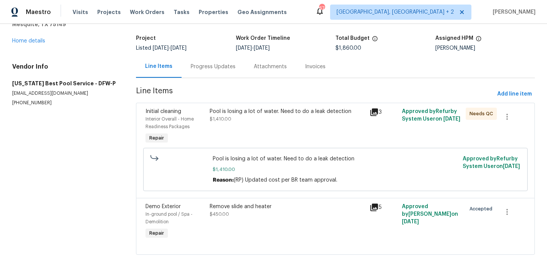
click at [209, 71] on div "Progress Updates" at bounding box center [212, 66] width 63 height 22
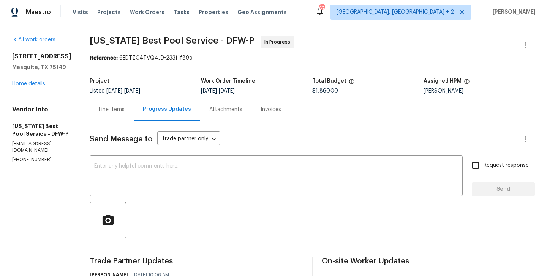
copy p "(469) 531-1922"
click at [113, 185] on textarea at bounding box center [276, 177] width 364 height 27
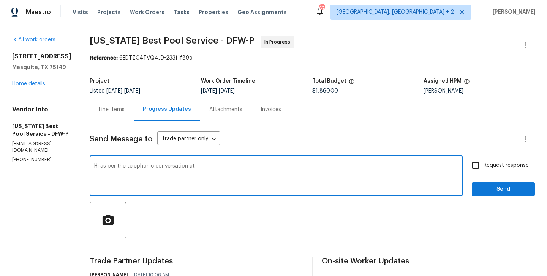
paste textarea "(469) 531-1922"
type textarea "Hi as per the telephonic conversation at (469) 531-1922 Please schedule the wor…"
click at [500, 169] on span "Request response" at bounding box center [505, 166] width 45 height 8
click at [483, 169] on input "Request response" at bounding box center [475, 166] width 16 height 16
checkbox input "true"
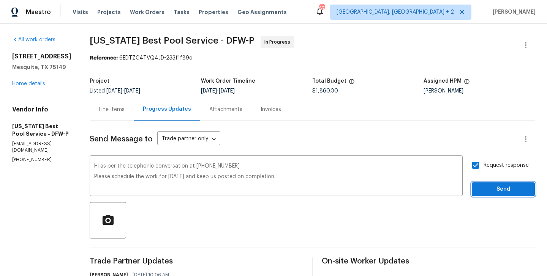
click at [500, 184] on button "Send" at bounding box center [502, 190] width 63 height 14
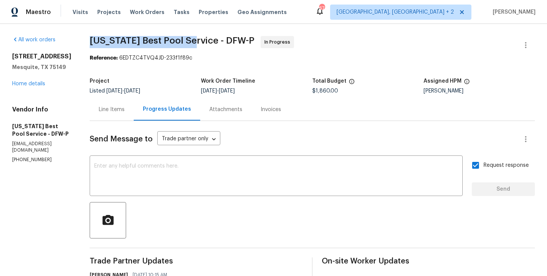
drag, startPoint x: 78, startPoint y: 39, endPoint x: 179, endPoint y: 43, distance: 101.1
click at [179, 43] on span "Texas Best Pool Service - DFW-P In Progress" at bounding box center [303, 45] width 427 height 18
copy span "Texas Best Pool Service"
click at [29, 87] on link "Home details" at bounding box center [28, 83] width 33 height 5
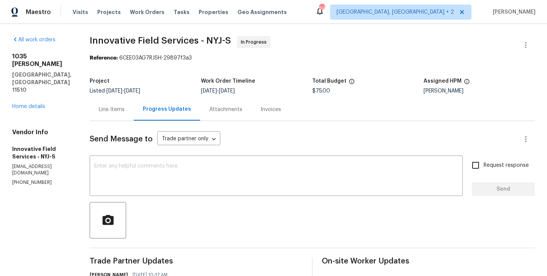
click at [27, 149] on div "Vendor Info Innovative Field Services - NYJ-S [EMAIL_ADDRESS][DOMAIN_NAME] [PHO…" at bounding box center [41, 157] width 59 height 57
copy p "[PHONE_NUMBER]"
click at [107, 106] on div "Line Items" at bounding box center [112, 110] width 26 height 8
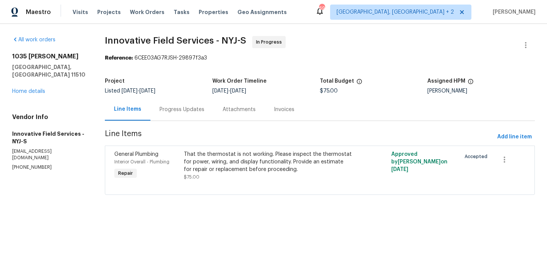
click at [205, 106] on div "Progress Updates" at bounding box center [181, 109] width 63 height 22
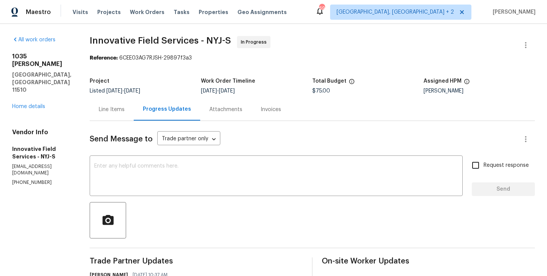
click at [123, 118] on div "Line Items" at bounding box center [112, 109] width 44 height 22
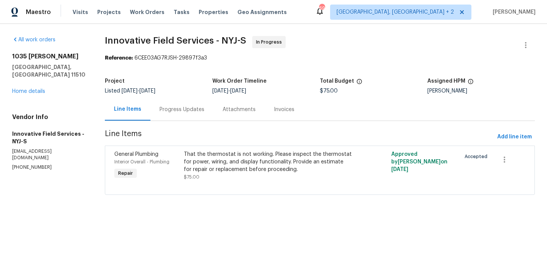
click at [26, 164] on p "[PHONE_NUMBER]" at bounding box center [49, 167] width 74 height 6
copy p "[PHONE_NUMBER]"
click at [200, 104] on div "Progress Updates" at bounding box center [181, 109] width 63 height 22
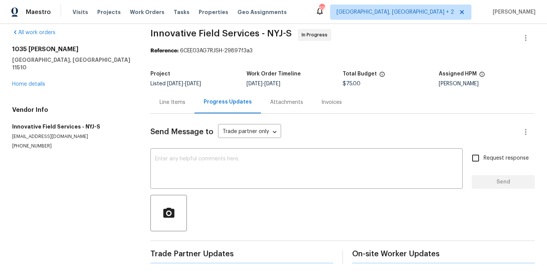
scroll to position [52, 0]
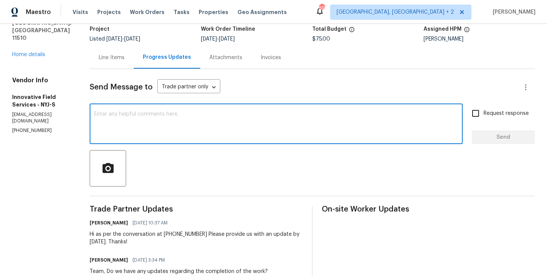
click at [172, 129] on textarea at bounding box center [276, 125] width 364 height 27
paste textarea "[PHONE_NUMBER]"
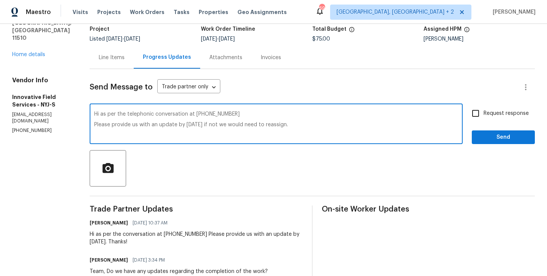
type textarea "Hi as per the telephonic conversation at [PHONE_NUMBER] Please provide us with …"
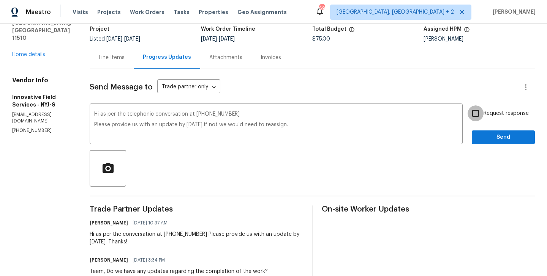
click at [480, 112] on input "Request response" at bounding box center [475, 114] width 16 height 16
checkbox input "true"
click at [480, 140] on span "Send" at bounding box center [503, 137] width 51 height 9
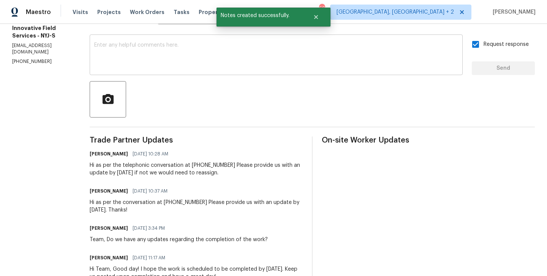
scroll to position [0, 0]
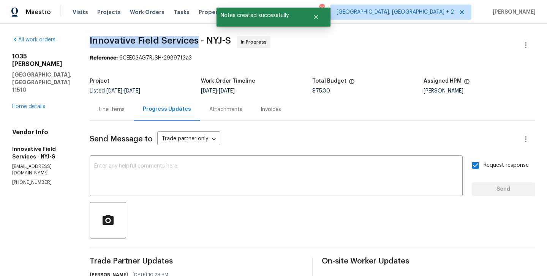
drag, startPoint x: 79, startPoint y: 45, endPoint x: 194, endPoint y: 44, distance: 114.3
copy span "Innovative Field Services"
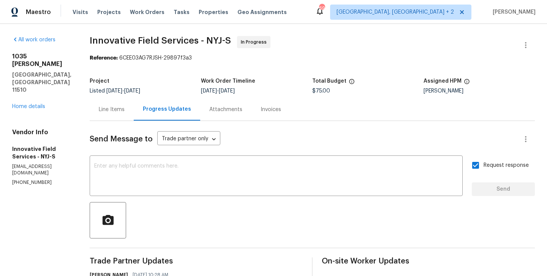
click at [32, 79] on div "[STREET_ADDRESS][PERSON_NAME] Home details" at bounding box center [41, 82] width 59 height 58
click at [32, 104] on link "Home details" at bounding box center [28, 106] width 33 height 5
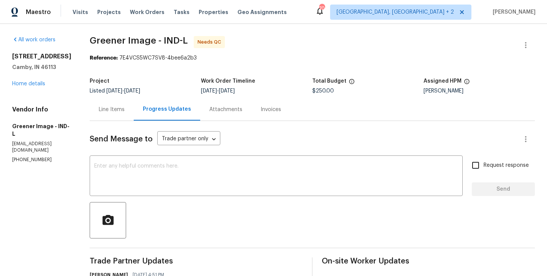
click at [158, 168] on textarea at bounding box center [276, 177] width 364 height 27
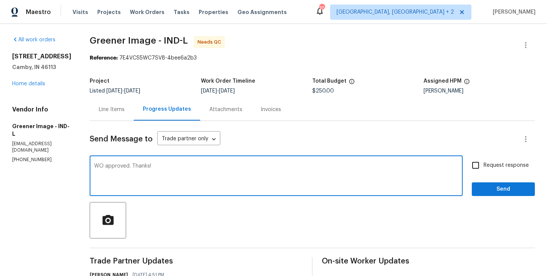
type textarea "WO approved. Thanks!"
click at [492, 192] on span "Send" at bounding box center [503, 189] width 51 height 9
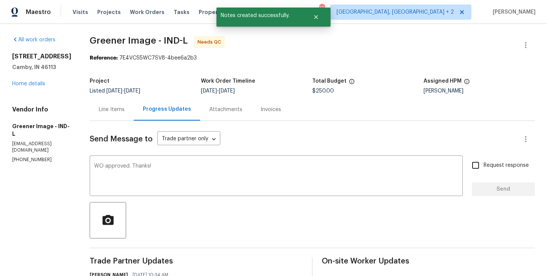
click at [117, 107] on div "Line Items" at bounding box center [112, 110] width 26 height 8
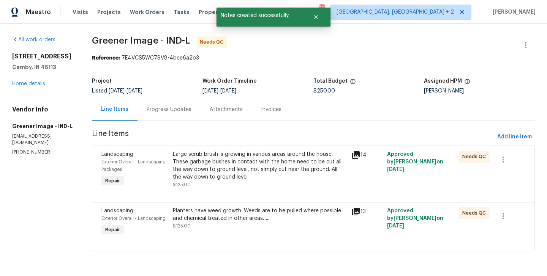
click at [260, 164] on div "Large scrub brush is growing in various areas around the house. These garbage b…" at bounding box center [260, 166] width 174 height 30
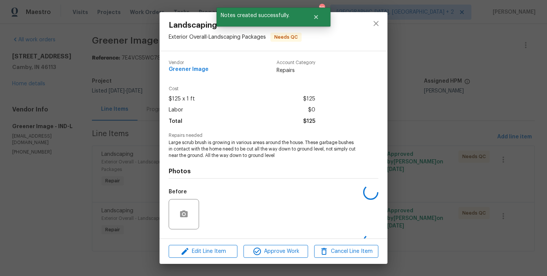
scroll to position [48, 0]
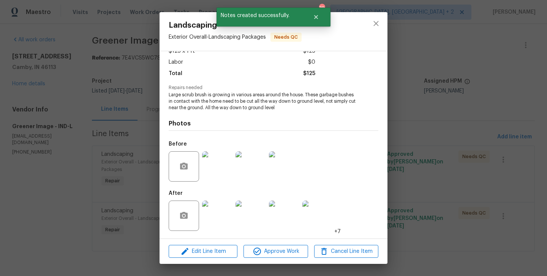
click at [218, 169] on img at bounding box center [217, 166] width 30 height 30
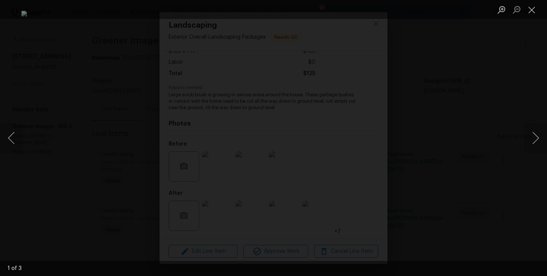
click at [479, 147] on div "Lightbox" at bounding box center [273, 138] width 547 height 276
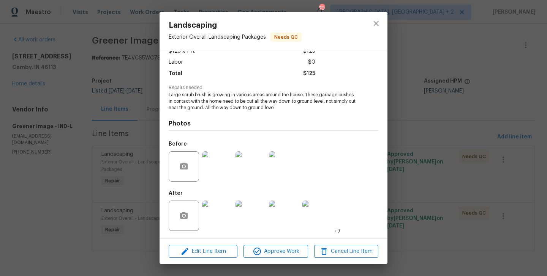
click at [219, 215] on img at bounding box center [217, 216] width 30 height 30
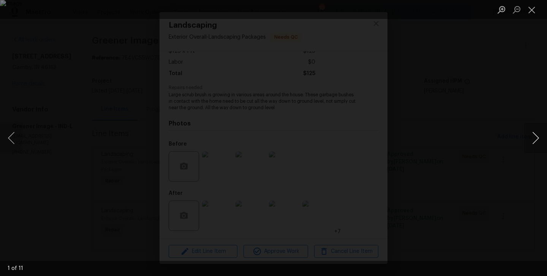
click at [537, 138] on button "Next image" at bounding box center [535, 138] width 23 height 30
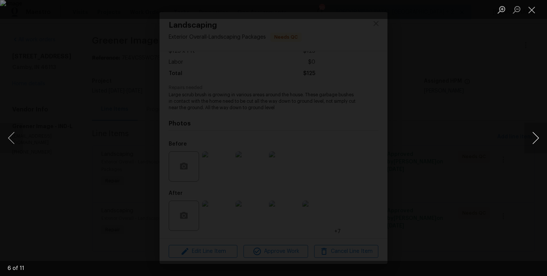
click at [537, 138] on button "Next image" at bounding box center [535, 138] width 23 height 30
click at [482, 148] on div "Lightbox" at bounding box center [273, 138] width 547 height 276
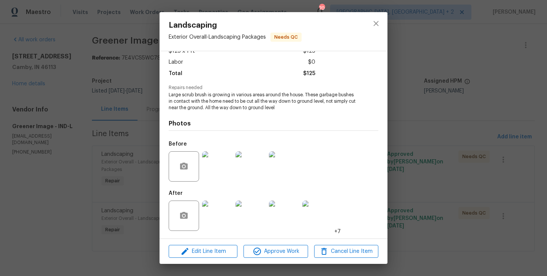
click at [482, 148] on div "Landscaping Exterior Overall - Landscaping Packages Needs QC Vendor Greener Ima…" at bounding box center [273, 138] width 547 height 276
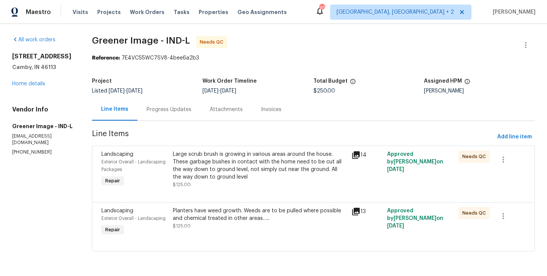
click at [261, 230] on div "Planters have weed growth. Weeds are to be pulled where possible and chemical t…" at bounding box center [260, 218] width 174 height 23
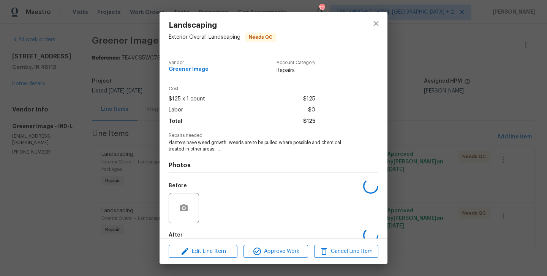
scroll to position [42, 0]
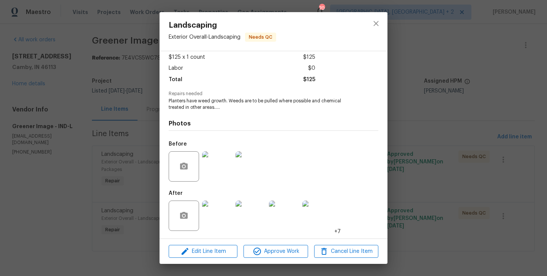
click at [219, 170] on img at bounding box center [217, 166] width 30 height 30
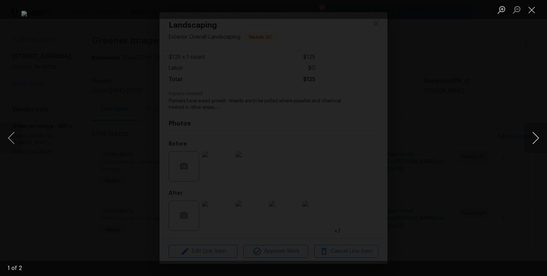
click at [531, 141] on button "Next image" at bounding box center [535, 138] width 23 height 30
click at [479, 174] on div "Lightbox" at bounding box center [273, 138] width 547 height 276
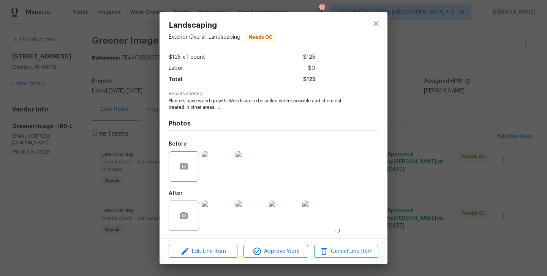
click at [222, 211] on img at bounding box center [217, 216] width 30 height 30
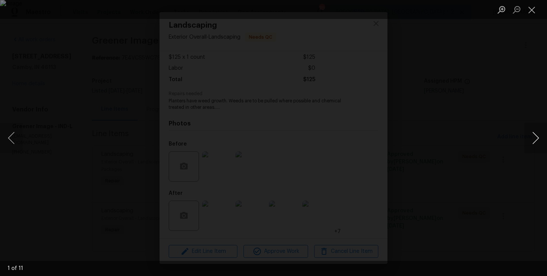
click at [525, 145] on button "Next image" at bounding box center [535, 138] width 23 height 30
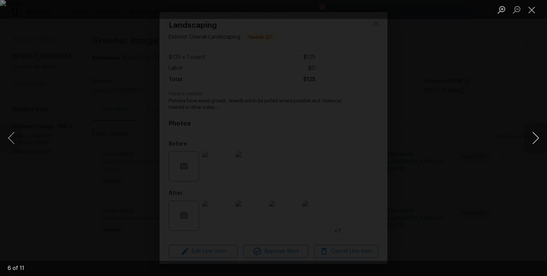
click at [525, 145] on button "Next image" at bounding box center [535, 138] width 23 height 30
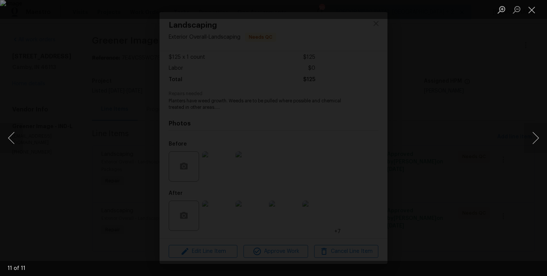
click at [501, 180] on div "Lightbox" at bounding box center [273, 138] width 547 height 276
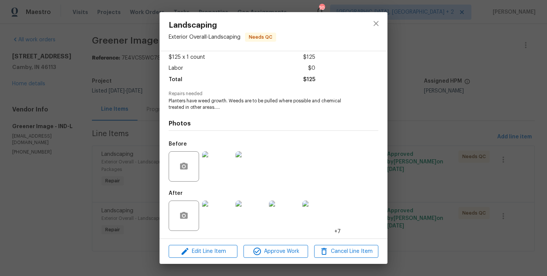
click at [501, 180] on div "Landscaping Exterior Overall - Landscaping Needs QC Vendor Greener Image Accoun…" at bounding box center [273, 138] width 547 height 276
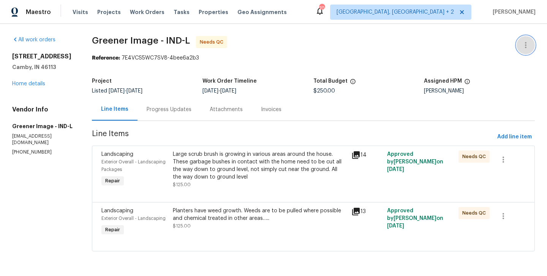
click at [527, 44] on icon "button" at bounding box center [525, 45] width 9 height 9
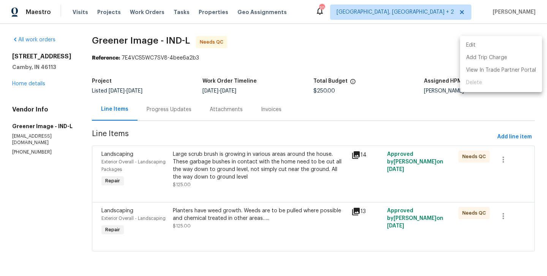
click at [497, 44] on li "Edit" at bounding box center [501, 45] width 82 height 13
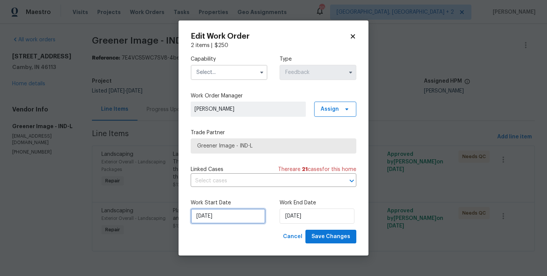
click at [210, 220] on input "16/09/2025" at bounding box center [228, 216] width 75 height 15
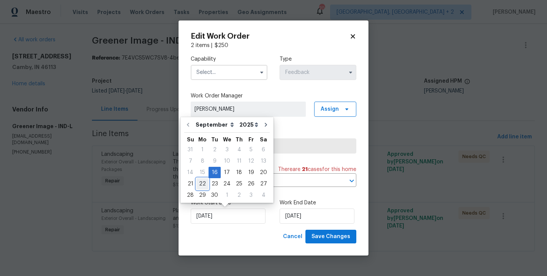
click at [201, 187] on div "22" at bounding box center [202, 184] width 12 height 11
type input "22/09/2025"
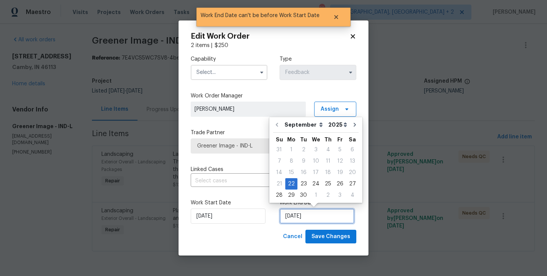
click at [292, 213] on input "22/09/2025" at bounding box center [316, 216] width 75 height 15
click at [301, 186] on div "23" at bounding box center [303, 184] width 12 height 11
type input "23/09/2025"
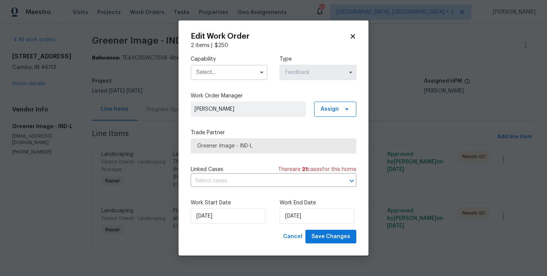
click at [222, 77] on input "text" at bounding box center [229, 72] width 77 height 15
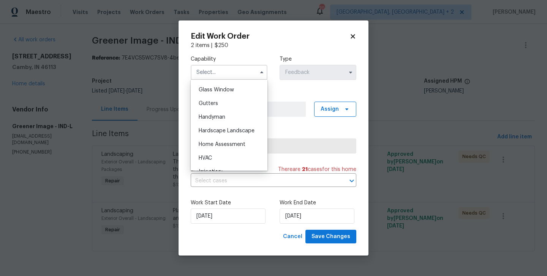
scroll to position [391, 0]
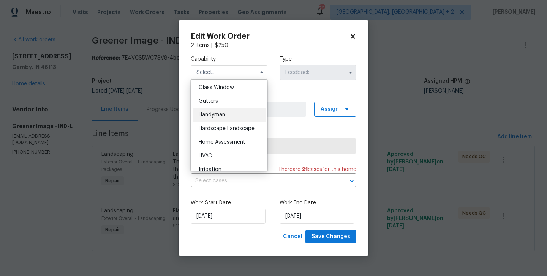
click at [218, 112] on span "Handyman" at bounding box center [212, 114] width 27 height 5
type input "Handyman"
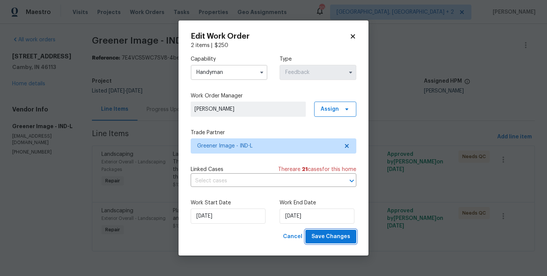
click at [323, 230] on button "Save Changes" at bounding box center [330, 237] width 51 height 14
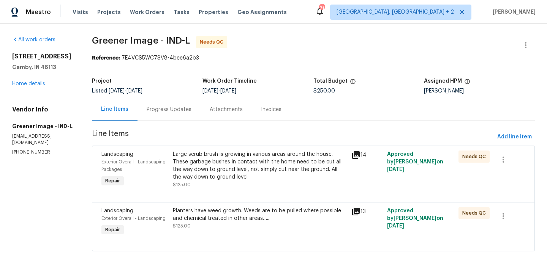
click at [164, 113] on div "Progress Updates" at bounding box center [169, 110] width 45 height 8
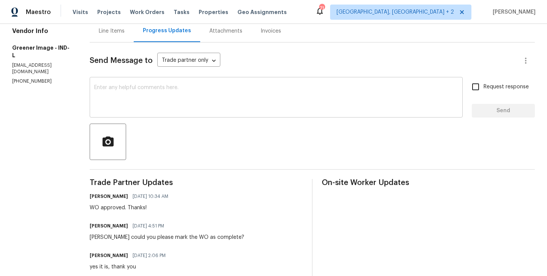
scroll to position [129, 0]
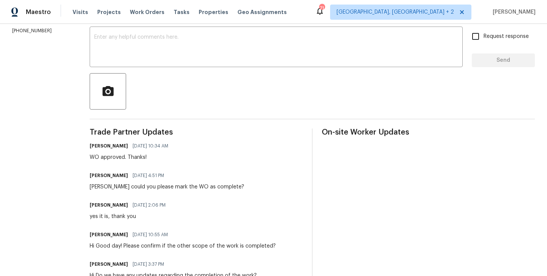
click at [172, 161] on div "WO approved. Thanks!" at bounding box center [131, 158] width 83 height 8
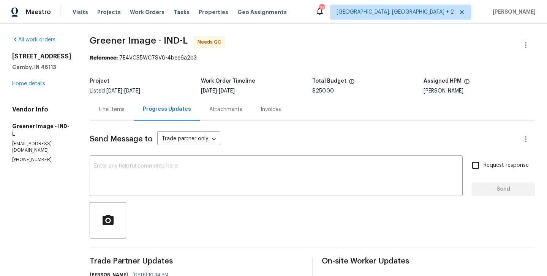
click at [122, 110] on div "Line Items" at bounding box center [112, 109] width 44 height 22
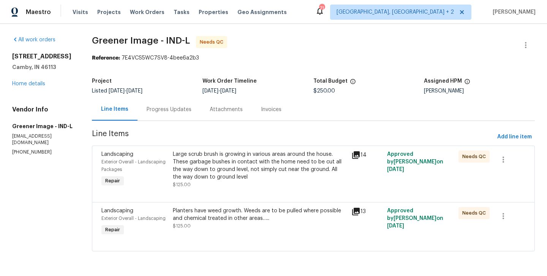
click at [240, 155] on div "Large scrub brush is growing in various areas around the house. These garbage b…" at bounding box center [260, 166] width 174 height 30
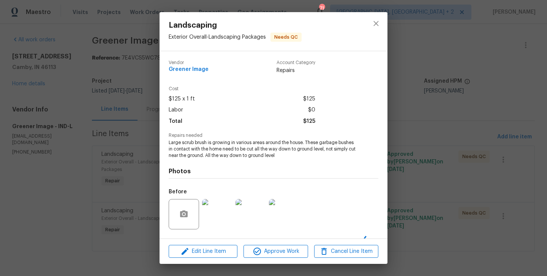
scroll to position [48, 0]
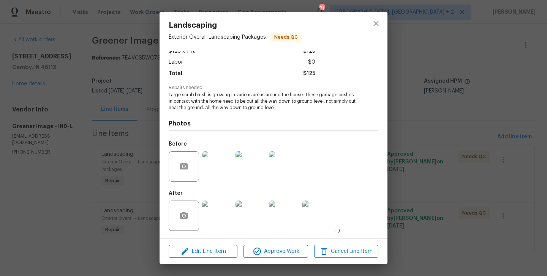
click at [264, 244] on div "Edit Line Item Approve Work Cancel Line Item" at bounding box center [273, 251] width 228 height 25
click at [263, 251] on span "Approve Work" at bounding box center [276, 251] width 60 height 9
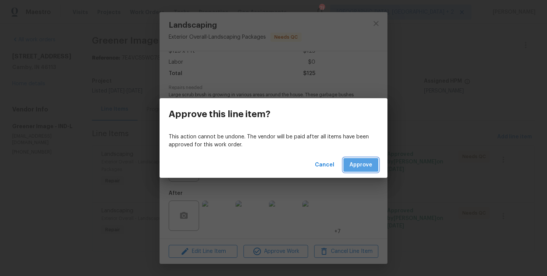
click at [366, 165] on span "Approve" at bounding box center [360, 165] width 23 height 9
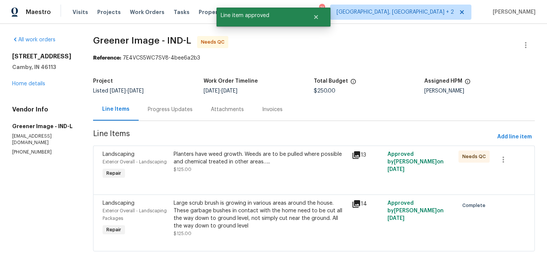
click at [281, 159] on div "Planters have weed growth. Weeds are to be pulled where possible and chemical t…" at bounding box center [259, 158] width 173 height 15
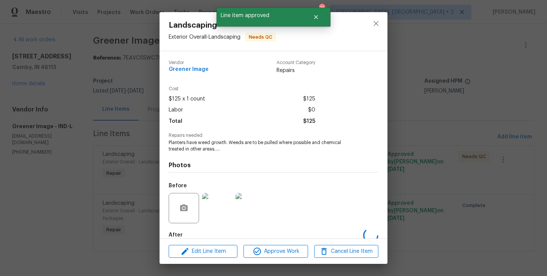
scroll to position [42, 0]
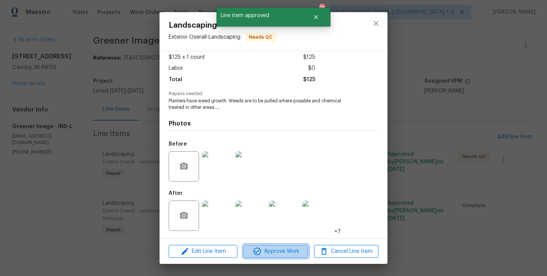
click at [290, 255] on span "Approve Work" at bounding box center [276, 251] width 60 height 9
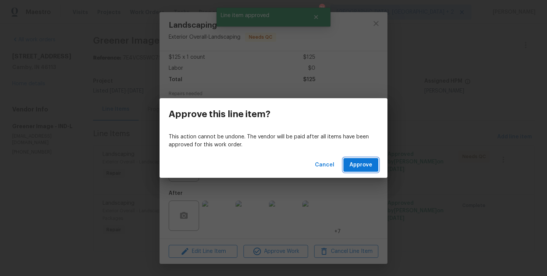
click at [373, 164] on button "Approve" at bounding box center [360, 165] width 35 height 14
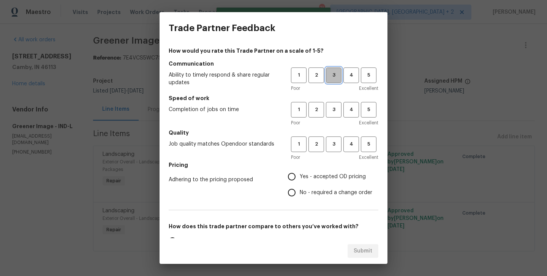
click at [336, 78] on span "3" at bounding box center [333, 75] width 14 height 9
click at [336, 116] on button "3" at bounding box center [334, 110] width 16 height 16
click at [336, 132] on h5 "Quality" at bounding box center [274, 133] width 210 height 8
click at [336, 141] on span "3" at bounding box center [333, 144] width 14 height 9
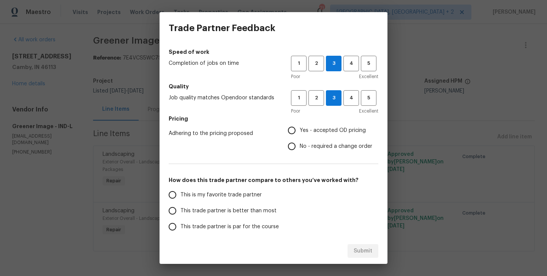
click at [333, 136] on label "Yes - accepted OD pricing" at bounding box center [328, 131] width 88 height 16
click at [300, 136] on input "Yes - accepted OD pricing" at bounding box center [292, 131] width 16 height 16
radio input "true"
click at [260, 203] on label "This trade partner is better than most" at bounding box center [224, 211] width 120 height 16
click at [180, 203] on input "This trade partner is better than most" at bounding box center [172, 211] width 16 height 16
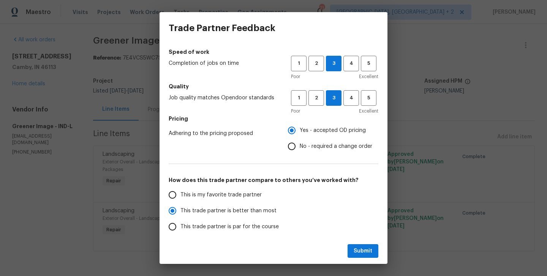
click at [360, 243] on div "Submit" at bounding box center [273, 251] width 228 height 26
click at [360, 246] on button "Submit" at bounding box center [362, 251] width 31 height 14
radio input "true"
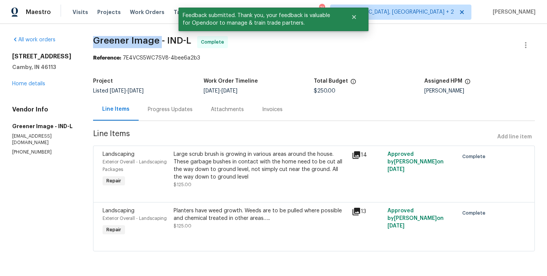
drag, startPoint x: 87, startPoint y: 38, endPoint x: 158, endPoint y: 40, distance: 71.4
click at [158, 40] on div "All work orders [STREET_ADDRESS][PERSON_NAME] Home details Vendor Info Greener …" at bounding box center [273, 148] width 547 height 249
copy span "Greener Image"
click at [35, 87] on link "Home details" at bounding box center [28, 83] width 33 height 5
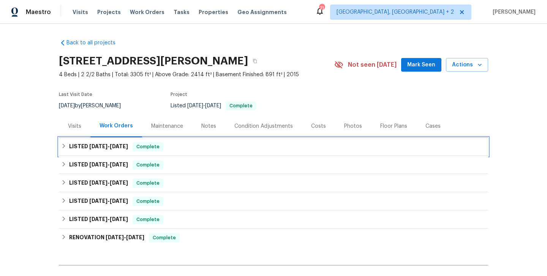
click at [187, 138] on div "LISTED [DATE] - [DATE] Complete" at bounding box center [273, 147] width 429 height 18
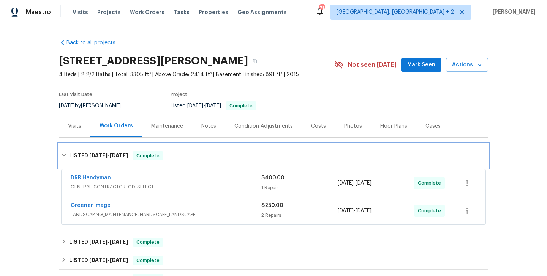
click at [181, 150] on div "LISTED [DATE] - [DATE] Complete" at bounding box center [273, 156] width 429 height 24
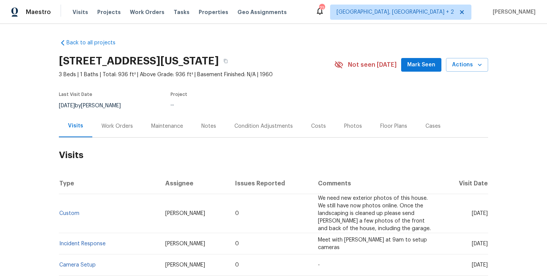
click at [129, 127] on div "Work Orders" at bounding box center [117, 127] width 32 height 8
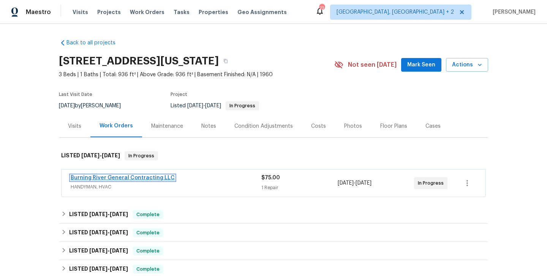
click at [144, 178] on link "Burning River General Contracting LLC" at bounding box center [123, 177] width 104 height 5
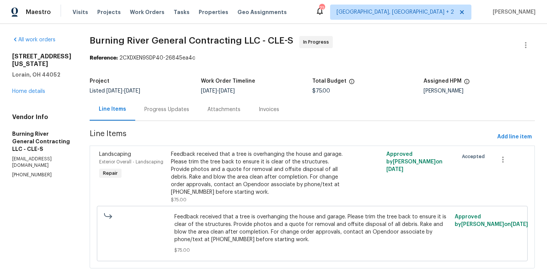
click at [156, 118] on div "Progress Updates" at bounding box center [166, 109] width 63 height 22
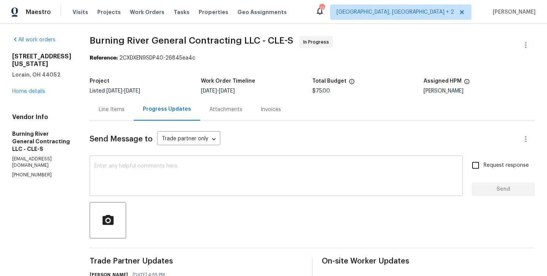
click at [129, 193] on div "x ​" at bounding box center [276, 177] width 373 height 39
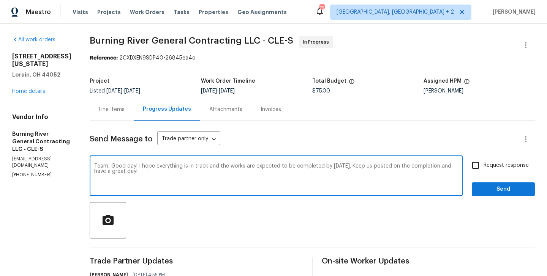
type textarea "Team, Good day! I hope everything is in track and the works are expected to be …"
click at [499, 164] on span "Request response" at bounding box center [505, 166] width 45 height 8
click at [483, 164] on input "Request response" at bounding box center [475, 166] width 16 height 16
checkbox input "true"
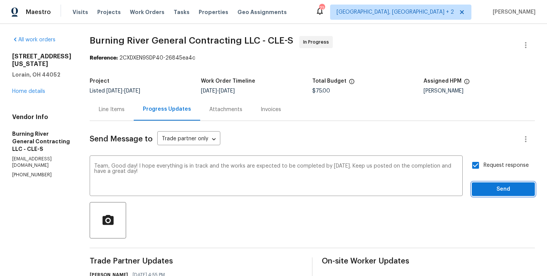
click at [499, 192] on span "Send" at bounding box center [503, 189] width 51 height 9
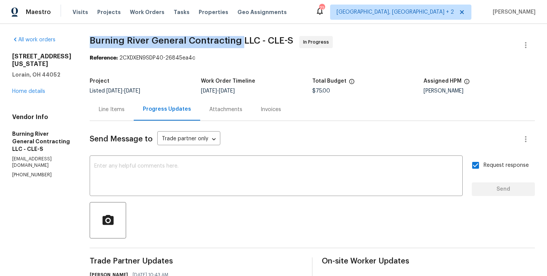
drag, startPoint x: 88, startPoint y: 41, endPoint x: 239, endPoint y: 40, distance: 150.7
click at [239, 40] on span "Burning River General Contracting LLC - CLE-S" at bounding box center [191, 40] width 203 height 9
copy span "Burning River General Contracting"
click at [33, 89] on link "Home details" at bounding box center [28, 91] width 33 height 5
